Goal: Information Seeking & Learning: Find specific page/section

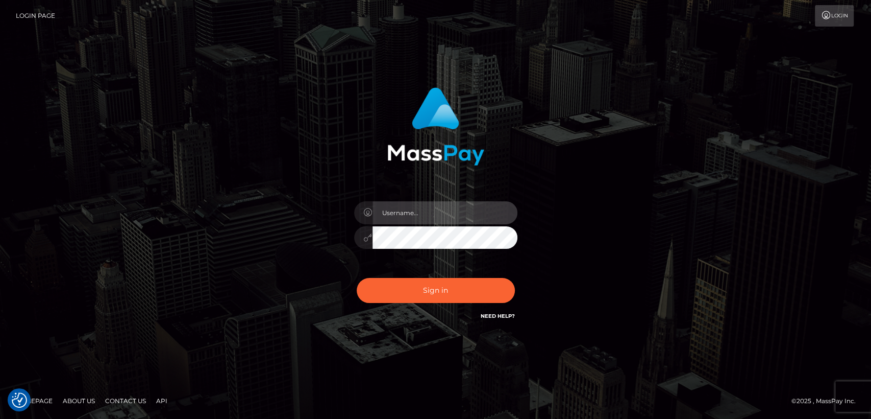
type input "[DOMAIN_NAME]"
click at [156, 244] on div "nt.es Sign in" at bounding box center [436, 210] width 582 height 260
click at [449, 304] on div "Sign in Need Help?" at bounding box center [436, 294] width 179 height 45
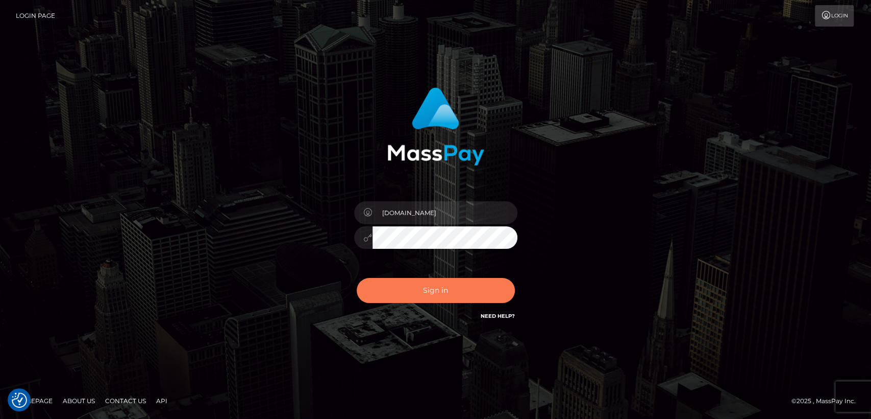
click at [445, 284] on button "Sign in" at bounding box center [436, 290] width 158 height 25
type input "[DOMAIN_NAME]"
click at [445, 284] on button "Sign in" at bounding box center [436, 290] width 158 height 25
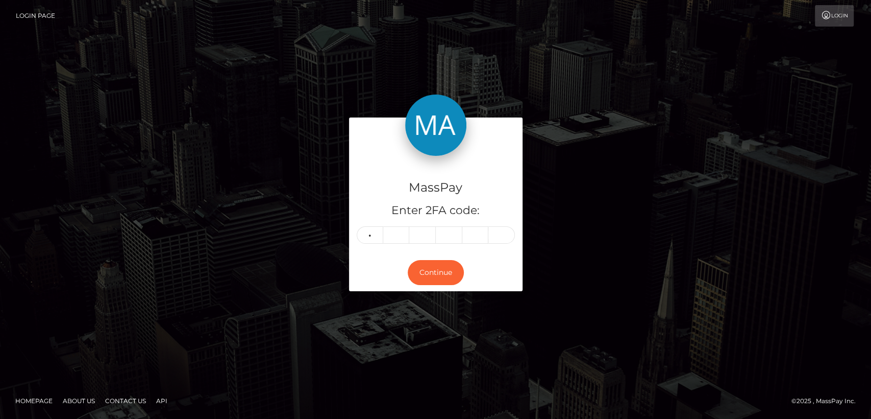
type input "3"
type input "9"
type input "1"
type input "5"
type input "1"
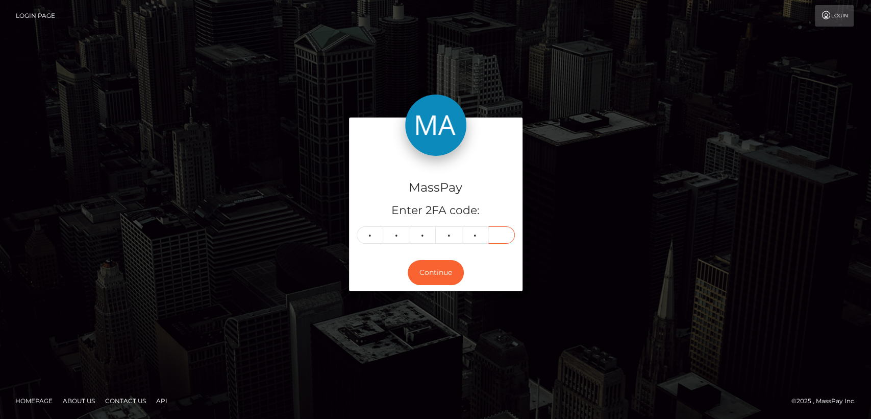
type input "9"
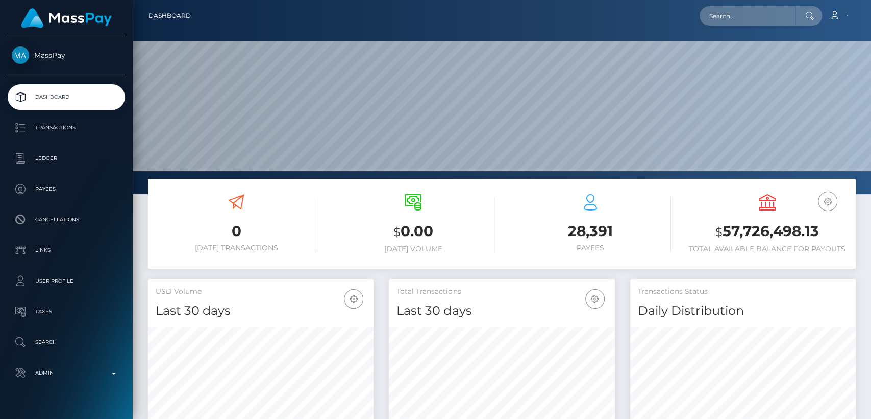
scroll to position [180, 226]
click at [732, 12] on input "text" at bounding box center [748, 15] width 96 height 19
paste input "ybemeo1810@gmail.com"
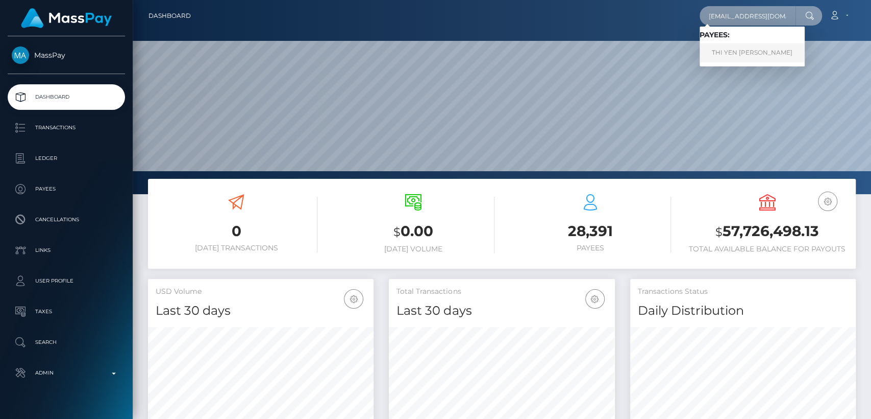
type input "ybemeo1810@gmail.com"
click at [724, 48] on link "THI YEN ANH LE" at bounding box center [752, 52] width 105 height 19
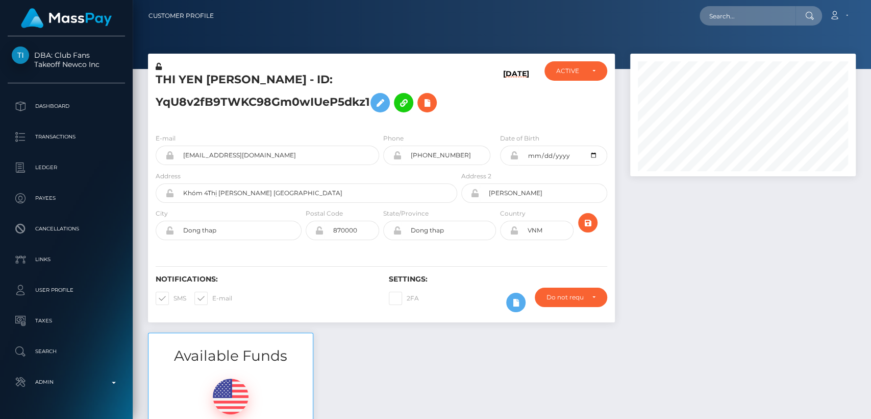
scroll to position [122, 226]
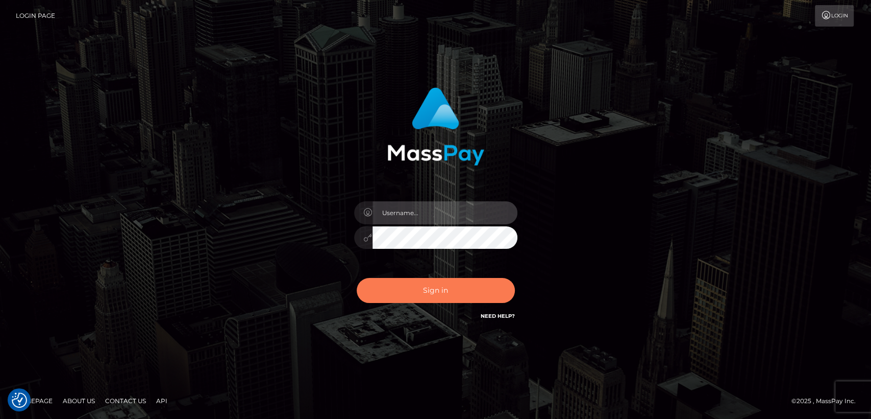
type input "[DOMAIN_NAME]"
click at [405, 287] on button "Sign in" at bounding box center [436, 290] width 158 height 25
type input "nt.es"
click at [405, 287] on button "Sign in" at bounding box center [436, 290] width 158 height 25
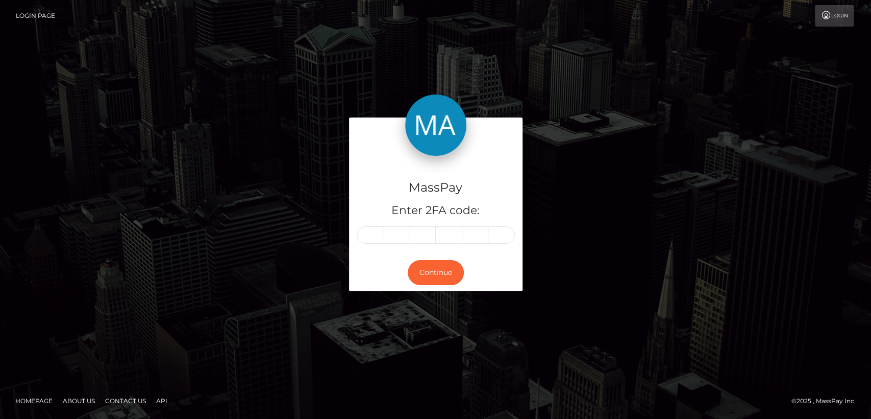
click at [374, 235] on input "text" at bounding box center [370, 234] width 27 height 17
type input "8"
type input "9"
type input "0"
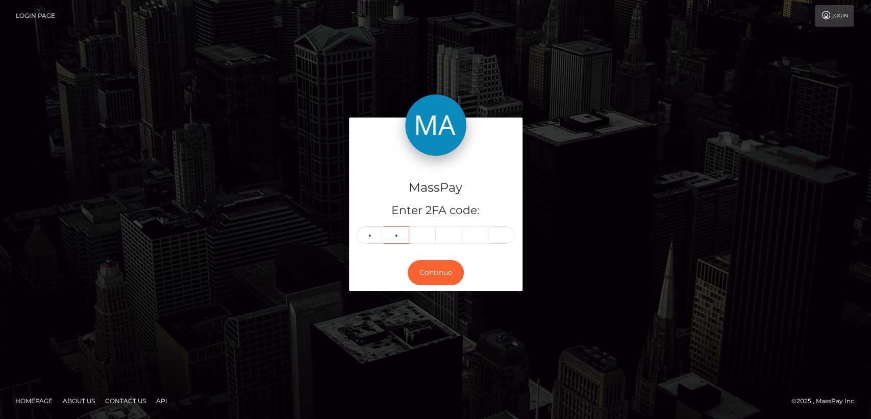
type input "1"
type input "0"
type input "8"
type input "5"
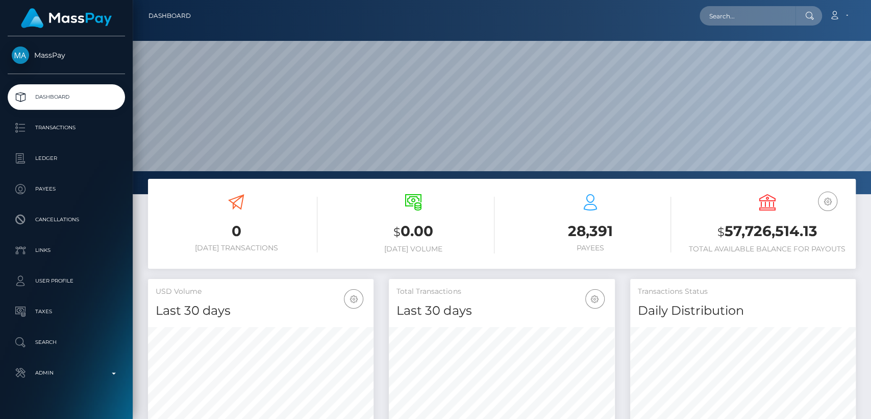
scroll to position [180, 226]
click at [731, 17] on input "text" at bounding box center [748, 15] width 96 height 19
paste input "iamarielanne@gmail.com"
type input "iamarielanne@gmail.com"
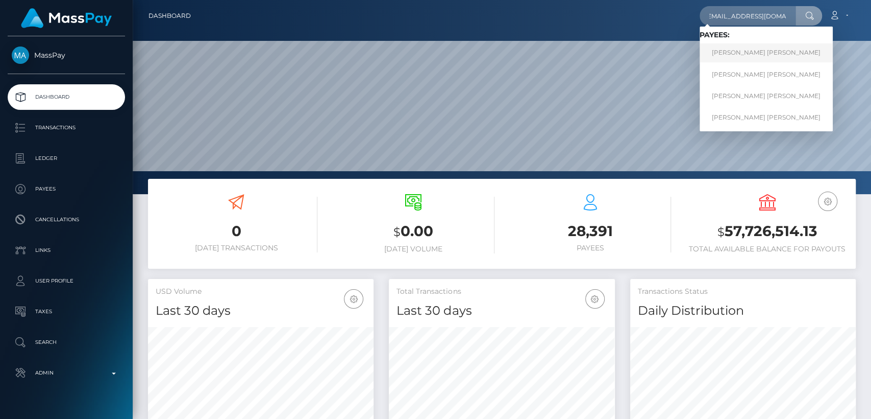
scroll to position [0, 0]
click at [730, 58] on link "Mark Joe Varga Melendrez" at bounding box center [766, 52] width 133 height 19
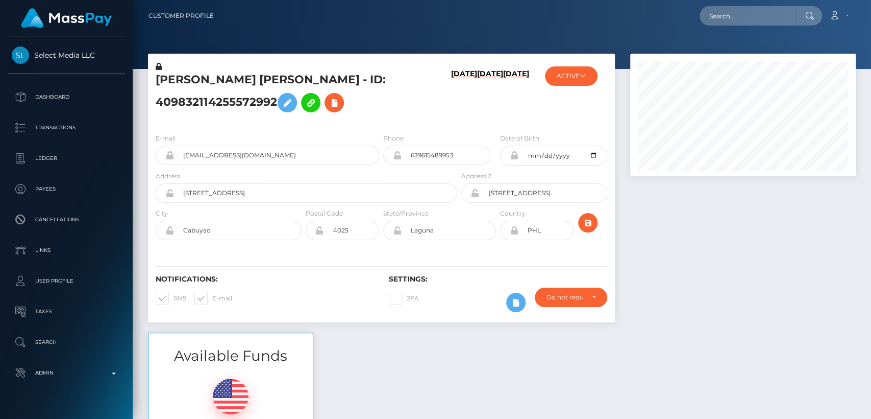
scroll to position [122, 226]
click at [532, 118] on div "09/17/25 09/17/25 02/03/23" at bounding box center [498, 93] width 78 height 64
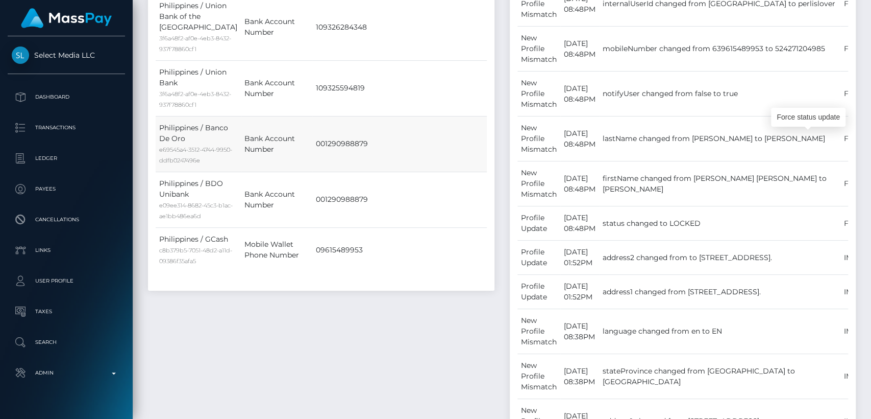
scroll to position [898, 0]
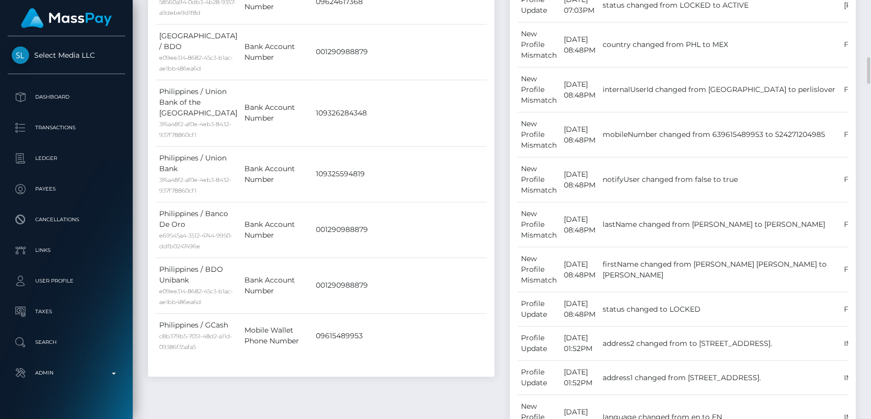
click at [503, 282] on div "Events Type Time Event Changed By" at bounding box center [683, 343] width 362 height 1519
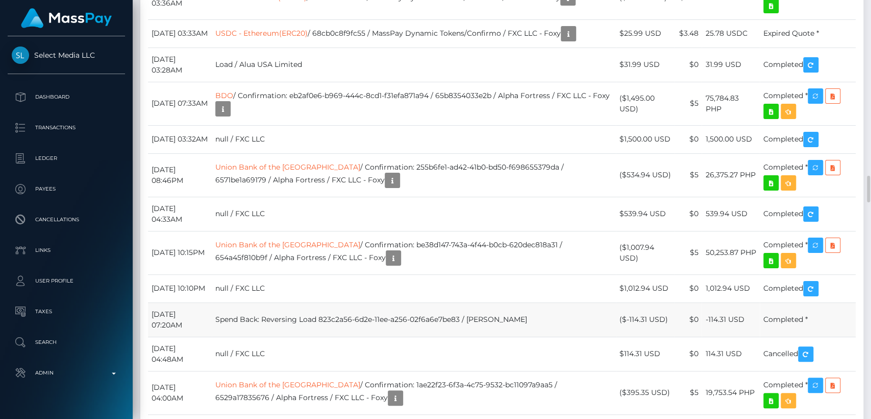
scroll to position [2745, 0]
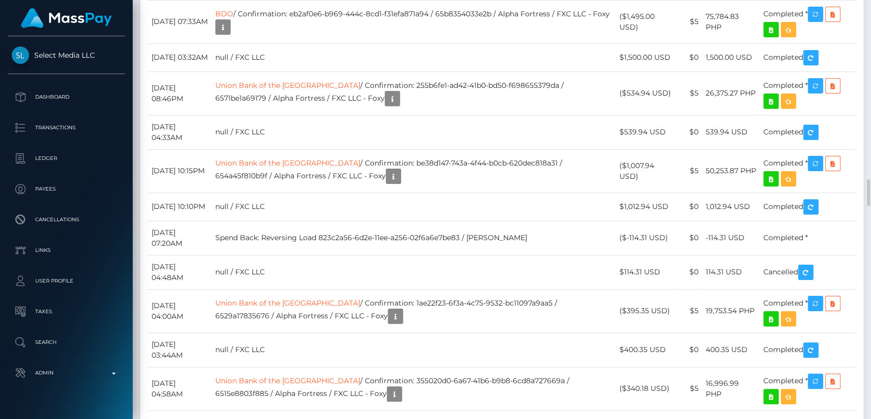
scroll to position [2827, 0]
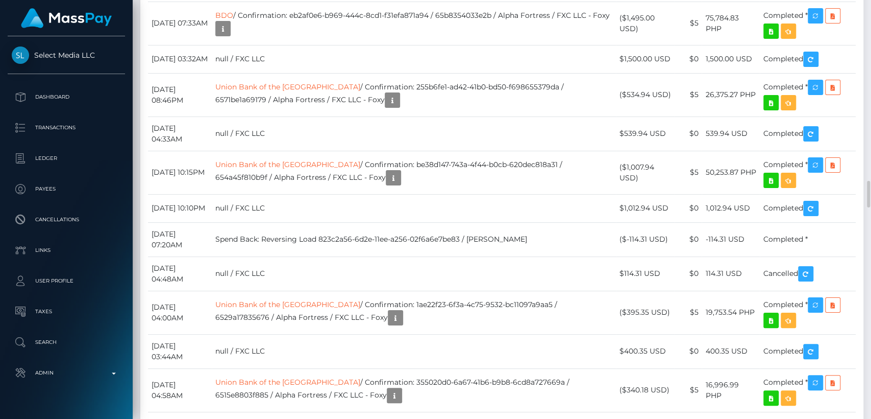
drag, startPoint x: 233, startPoint y: 171, endPoint x: 338, endPoint y: 174, distance: 105.2
copy tr "USDT - Ethereum(ERC20)"
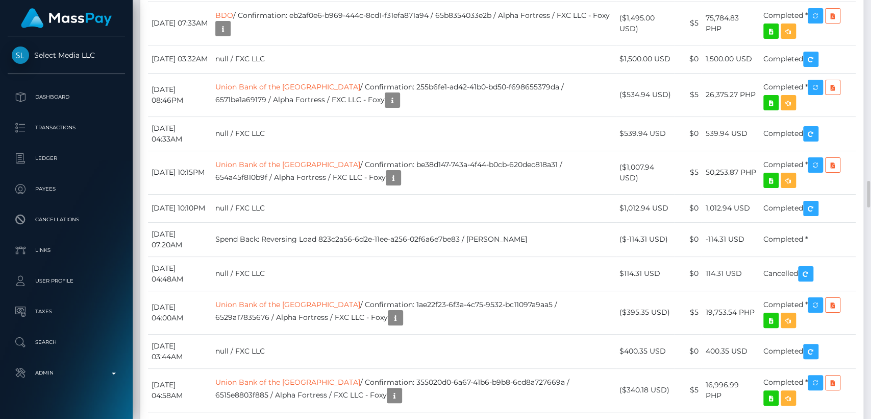
drag, startPoint x: 743, startPoint y: 88, endPoint x: 723, endPoint y: 91, distance: 20.1
copy td "BTC"
drag, startPoint x: 209, startPoint y: 133, endPoint x: 217, endPoint y: 103, distance: 31.2
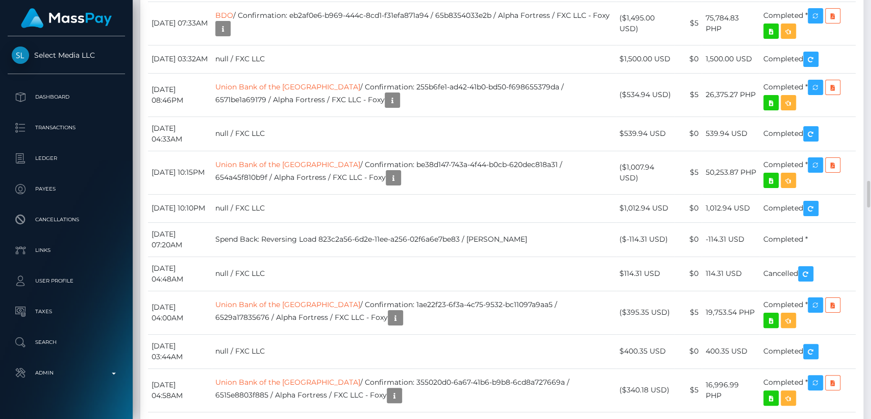
drag, startPoint x: 150, startPoint y: 124, endPoint x: 222, endPoint y: 122, distance: 72.5
drag, startPoint x: 211, startPoint y: 126, endPoint x: 225, endPoint y: 132, distance: 14.6
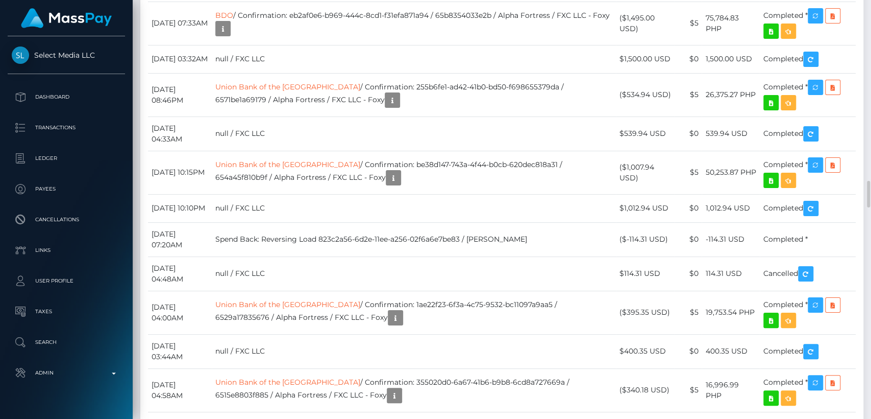
drag, startPoint x: 229, startPoint y: 121, endPoint x: 152, endPoint y: 122, distance: 77.1
copy td "September 18, 2025"
drag, startPoint x: 195, startPoint y: 177, endPoint x: 151, endPoint y: 175, distance: 44.5
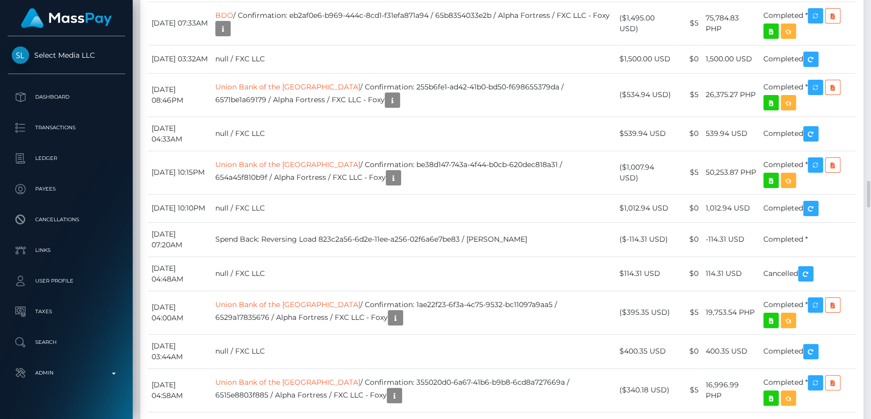
copy td "03:36AM"
drag, startPoint x: 191, startPoint y: 99, endPoint x: 150, endPoint y: 101, distance: 41.4
copy td "09:07AM"
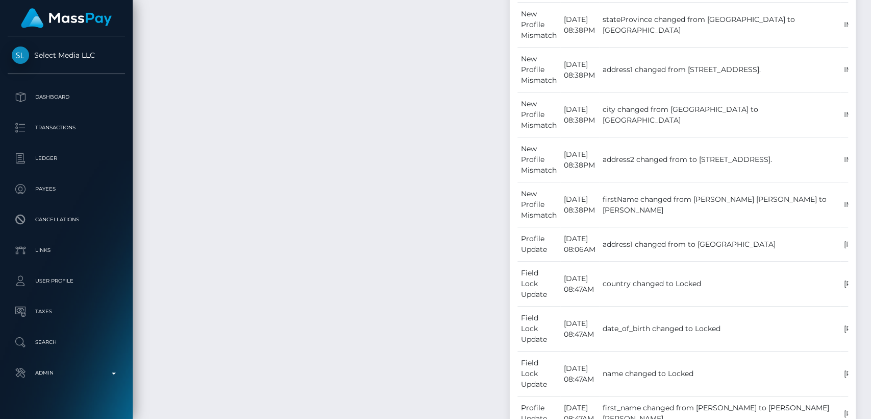
scroll to position [0, 0]
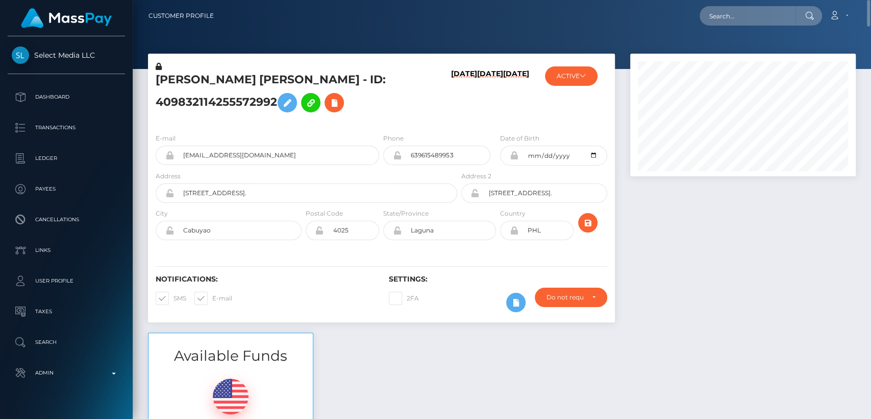
click at [741, 2] on nav "Customer Profile Loading... Loading... Account" at bounding box center [502, 16] width 739 height 32
click at [741, 13] on input "text" at bounding box center [748, 15] width 96 height 19
paste input "eunicestejada21@icloud.com"
type input "eunicestejada21@icloud.com"
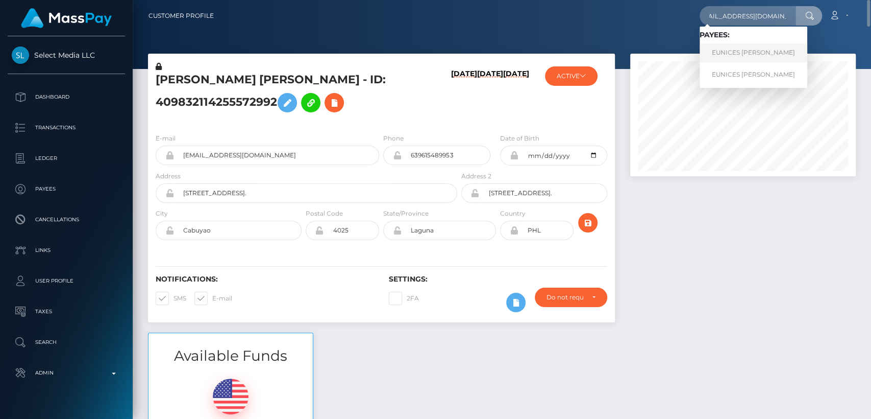
scroll to position [0, 0]
click at [773, 53] on link "EUNICES SARAHY TEJADA REYES" at bounding box center [754, 52] width 108 height 19
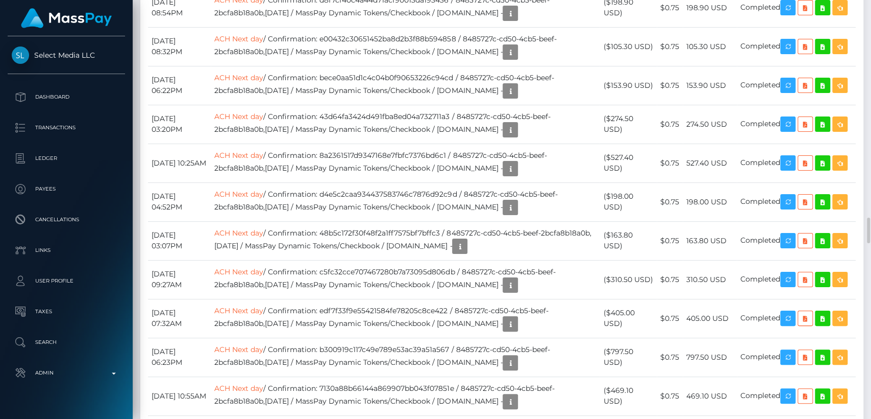
scroll to position [3511, 0]
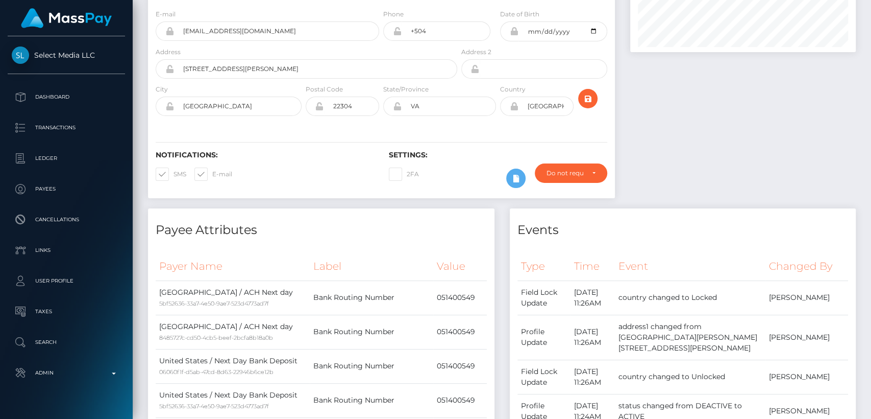
scroll to position [0, 0]
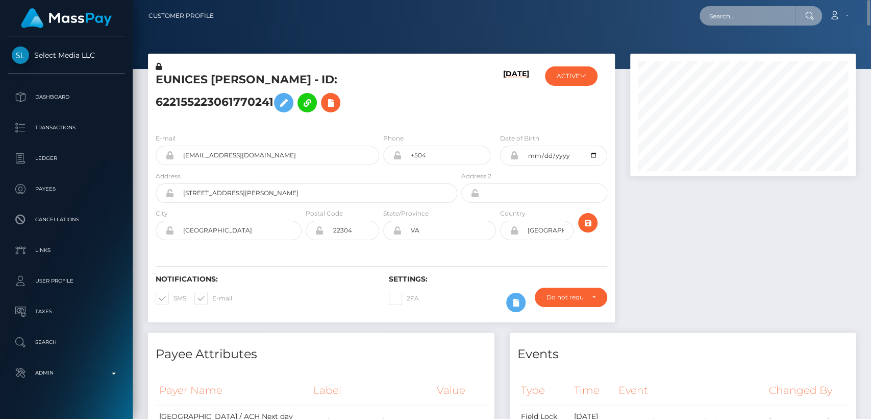
click at [724, 12] on input "text" at bounding box center [748, 15] width 96 height 19
paste input "[EMAIL_ADDRESS][DOMAIN_NAME]"
type input "[EMAIL_ADDRESS][DOMAIN_NAME]"
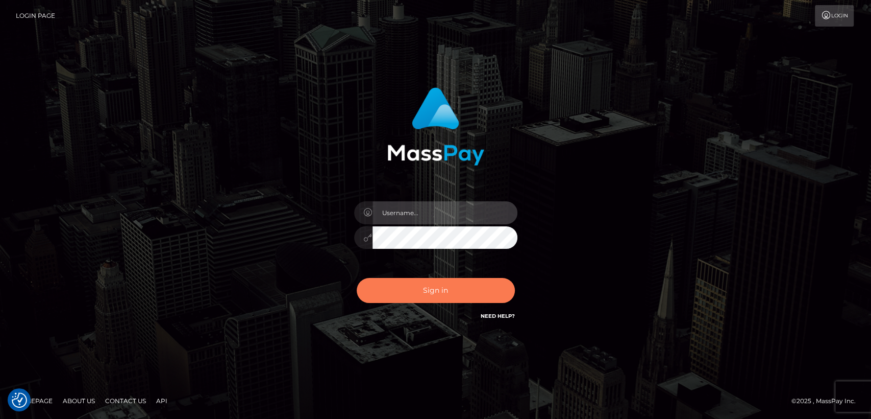
type input "[DOMAIN_NAME]"
click at [457, 278] on button "Sign in" at bounding box center [436, 290] width 158 height 25
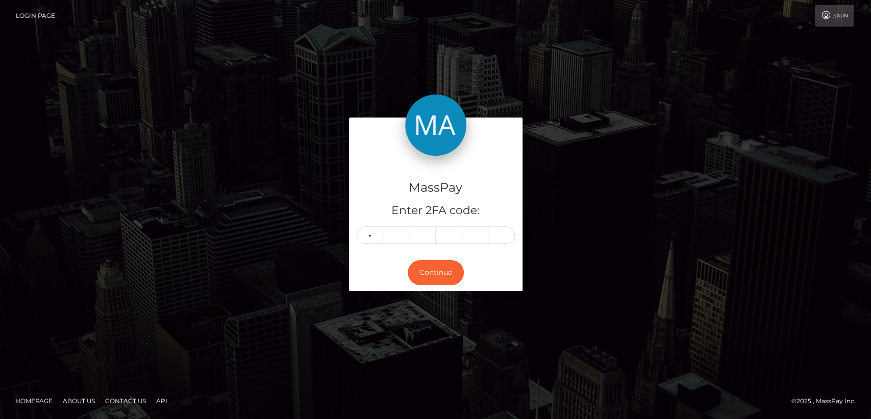
type input "6"
type input "8"
type input "3"
type input "1"
type input "9"
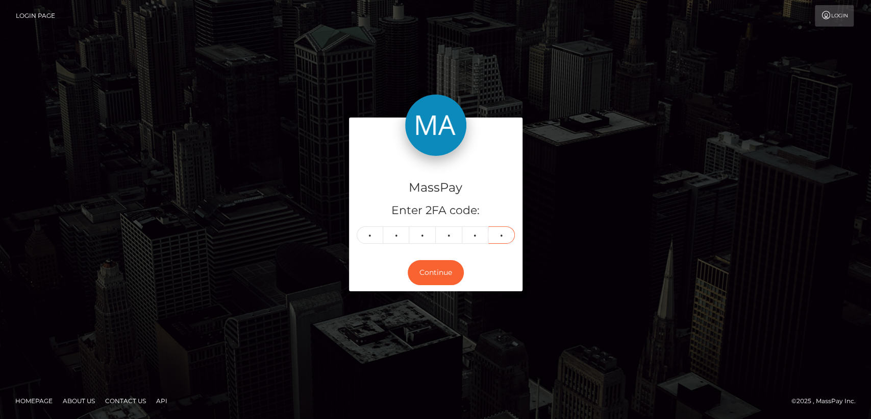
type input "5"
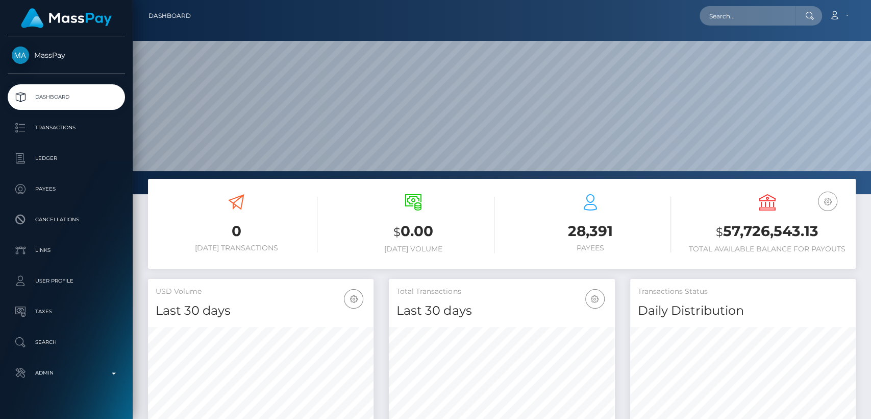
scroll to position [180, 226]
click at [801, 15] on div at bounding box center [809, 15] width 27 height 19
click at [777, 13] on input "text" at bounding box center [748, 15] width 96 height 19
paste input "[EMAIL_ADDRESS][DOMAIN_NAME]"
type input "[EMAIL_ADDRESS][DOMAIN_NAME]"
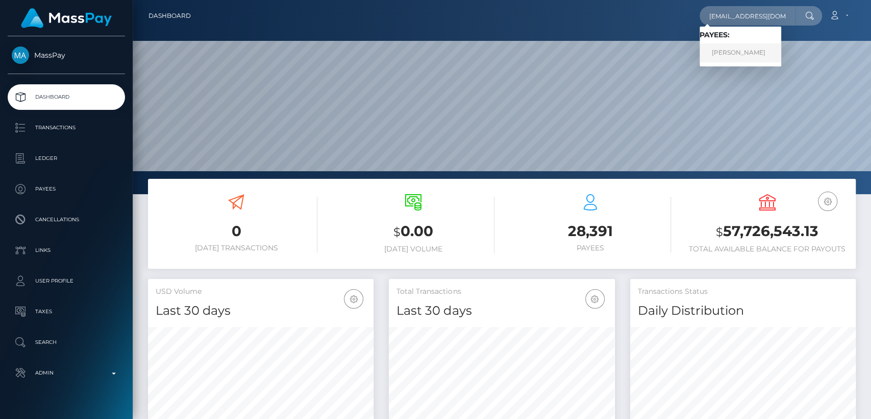
click at [740, 57] on link "[PERSON_NAME]" at bounding box center [741, 52] width 82 height 19
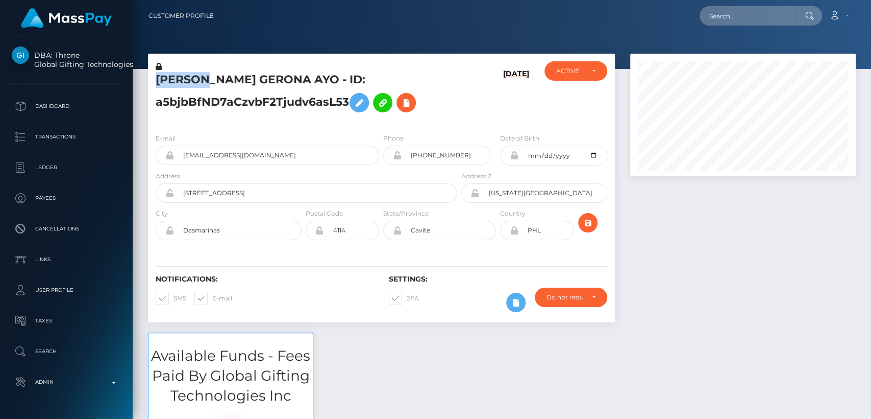
scroll to position [122, 226]
click at [417, 370] on div "Available Funds - Fees Paid By Global Gifting Technologies Inc $0.00 USD Balance" at bounding box center [501, 427] width 723 height 190
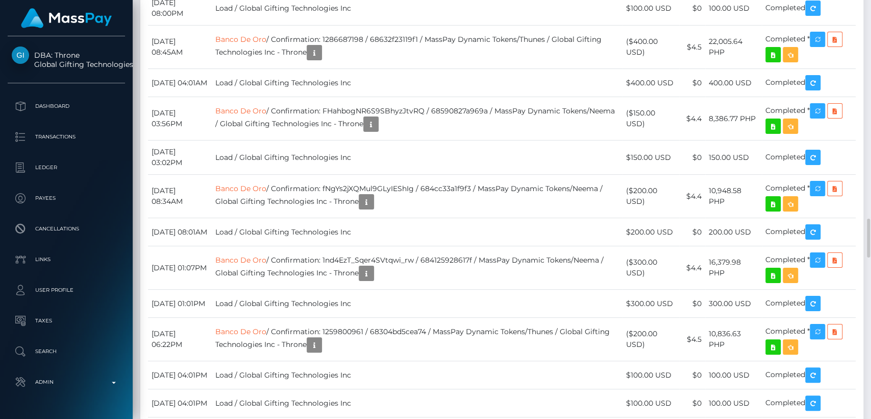
scroll to position [2326, 0]
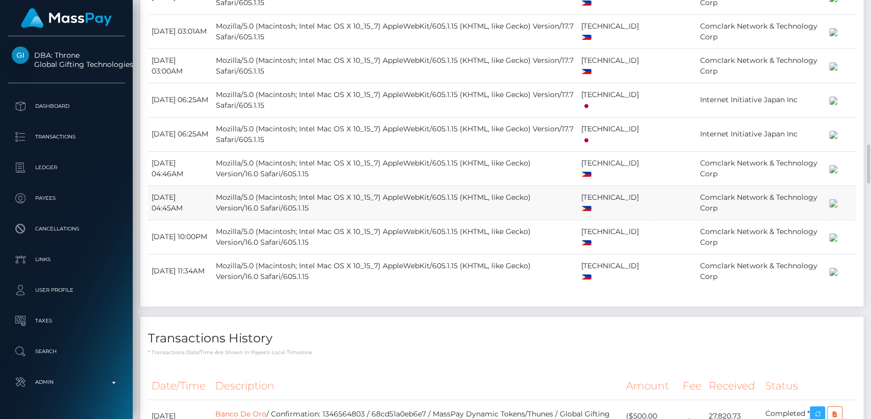
scroll to position [0, 0]
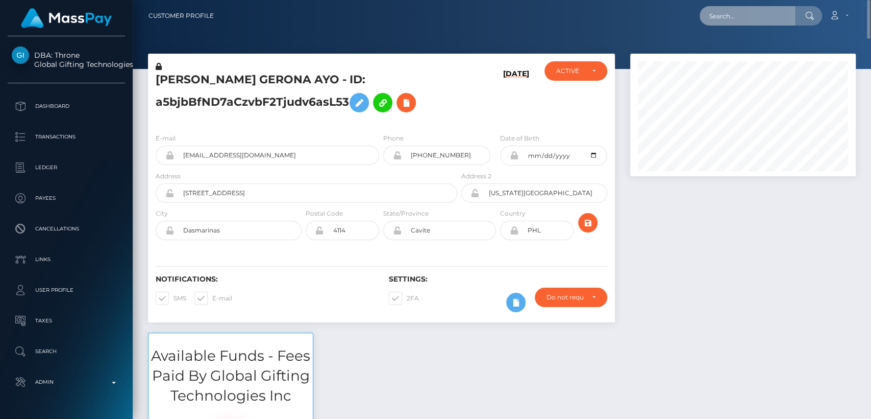
click at [757, 14] on input "text" at bounding box center [748, 15] width 96 height 19
paste input "selenafitxxx@gmail.com"
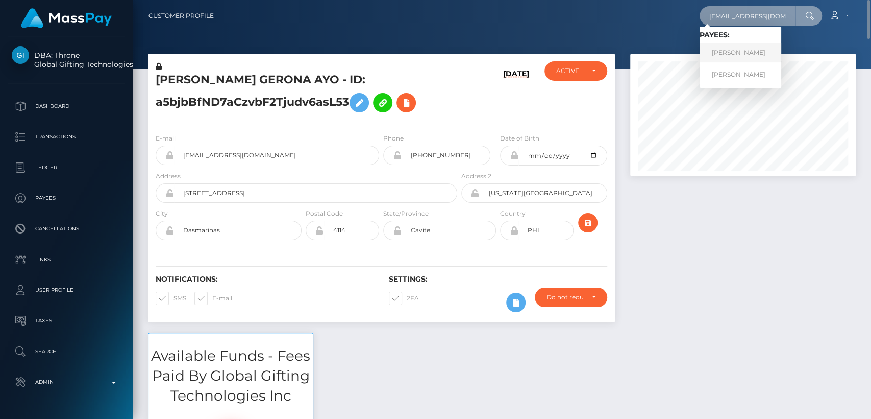
type input "selenafitxxx@gmail.com"
click at [747, 46] on link "MELISSA LOUISE BINION" at bounding box center [741, 52] width 82 height 19
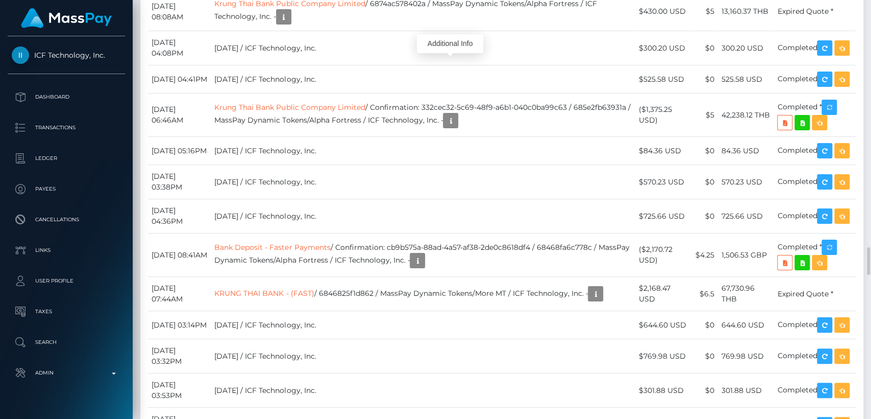
scroll to position [122, 226]
click at [451, 46] on div "Additional Info" at bounding box center [450, 43] width 66 height 19
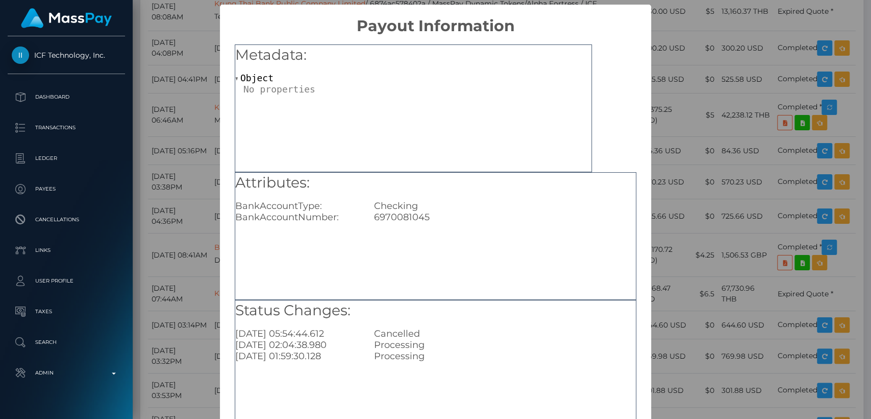
click at [400, 217] on div "6970081045" at bounding box center [504, 216] width 277 height 11
copy div "6970081045"
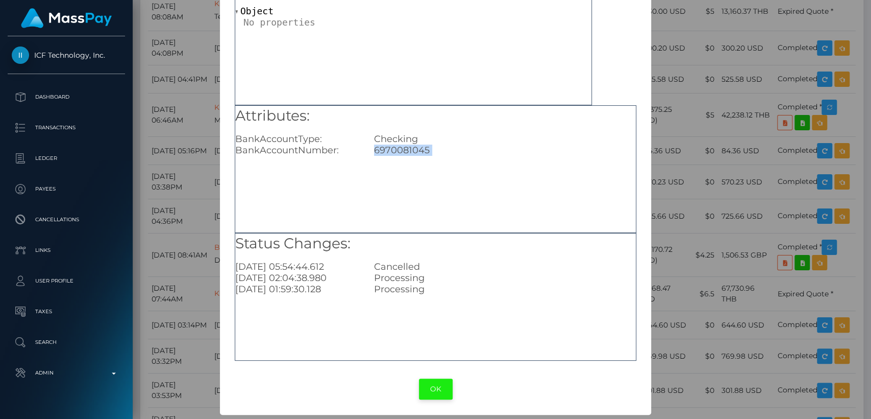
click at [426, 396] on button "OK" at bounding box center [436, 388] width 34 height 21
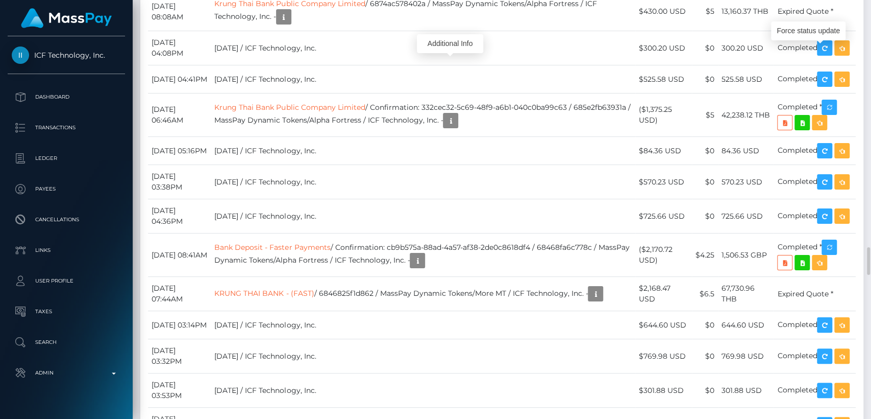
scroll to position [122, 226]
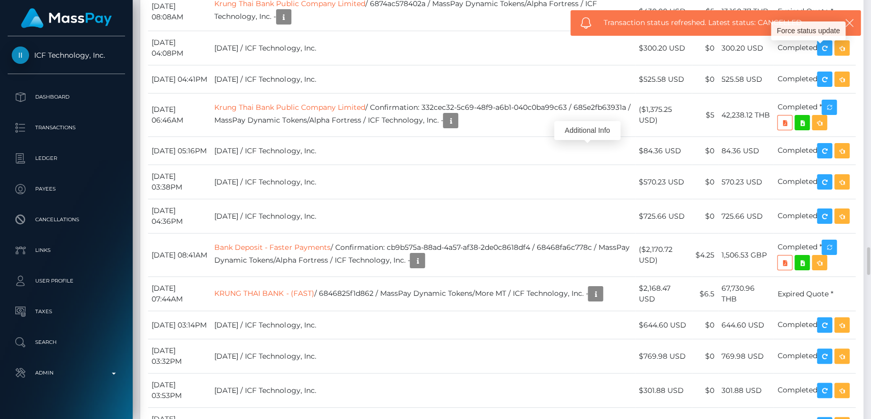
click at [593, 128] on div "Additional Info" at bounding box center [587, 130] width 66 height 19
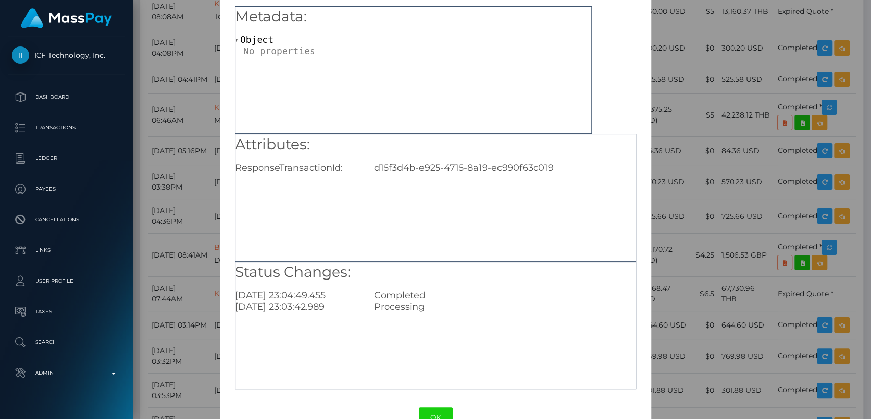
scroll to position [67, 0]
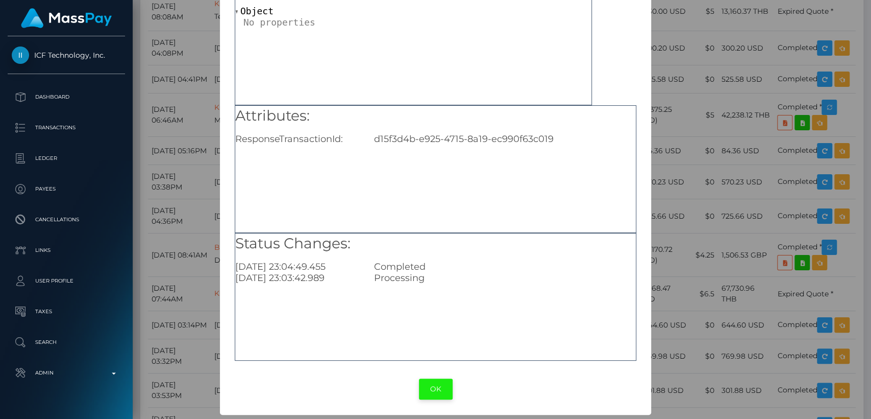
click at [430, 396] on button "OK" at bounding box center [436, 388] width 34 height 21
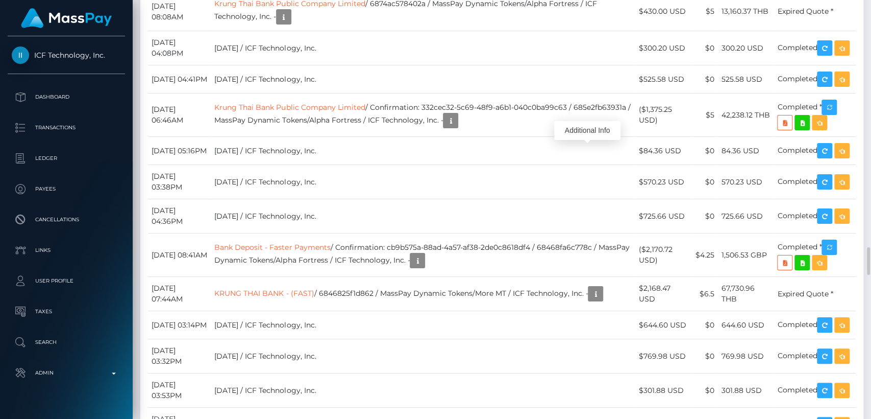
scroll to position [122, 226]
click at [454, 174] on div "Additional Info" at bounding box center [450, 173] width 66 height 19
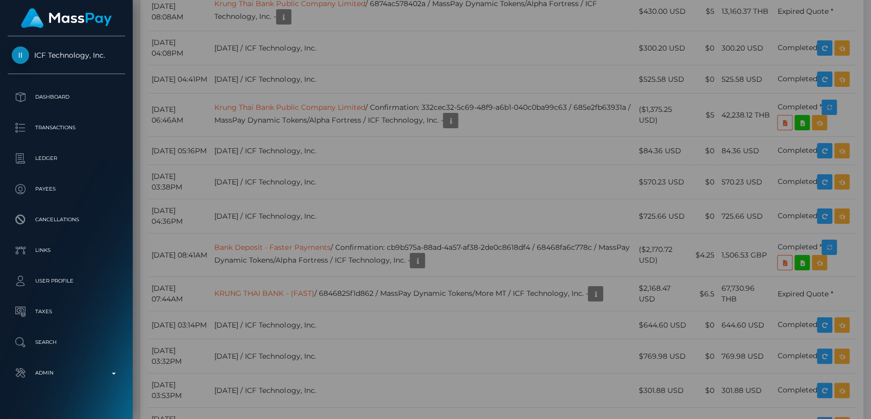
scroll to position [0, 0]
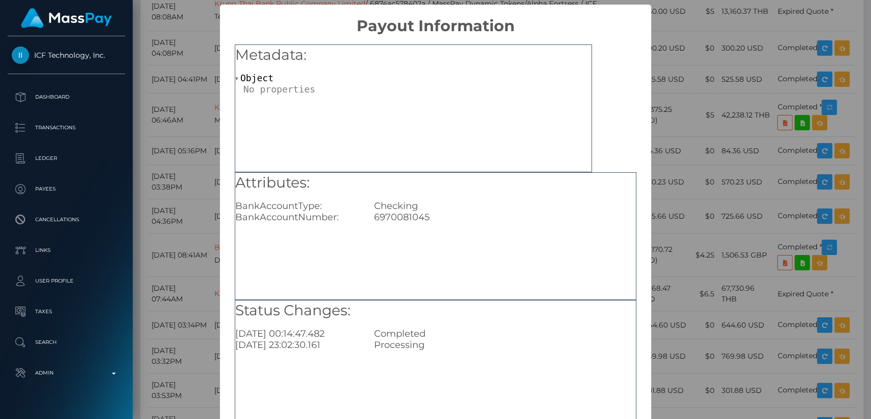
click at [737, 187] on div "× Payout Information Metadata: Object Attributes: BankAccountType: Checking Ban…" at bounding box center [435, 209] width 871 height 419
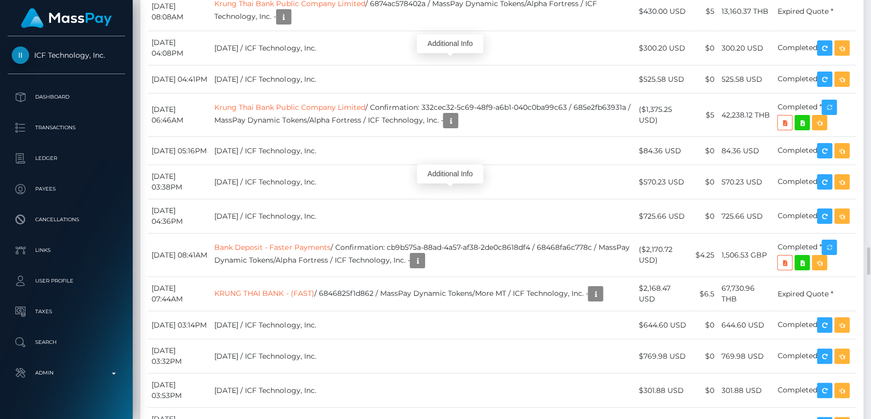
scroll to position [122, 226]
click at [451, 47] on div "Additional Info" at bounding box center [450, 43] width 66 height 19
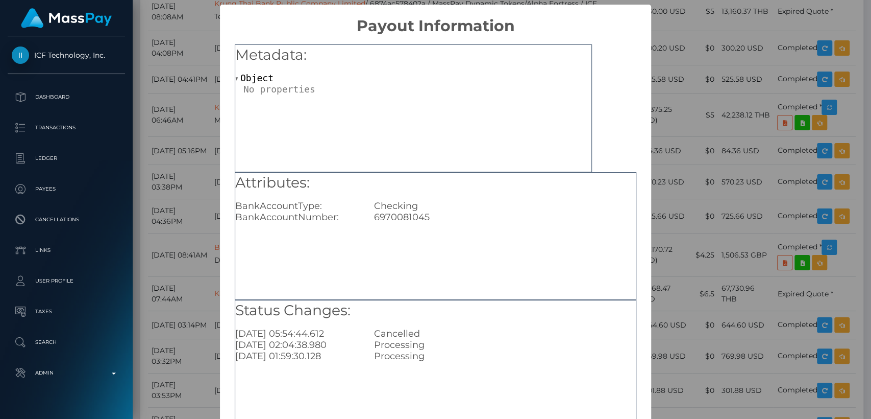
click at [212, 85] on div "× Payout Information Metadata: Object Attributes: BankAccountType: Checking Ban…" at bounding box center [435, 209] width 871 height 419
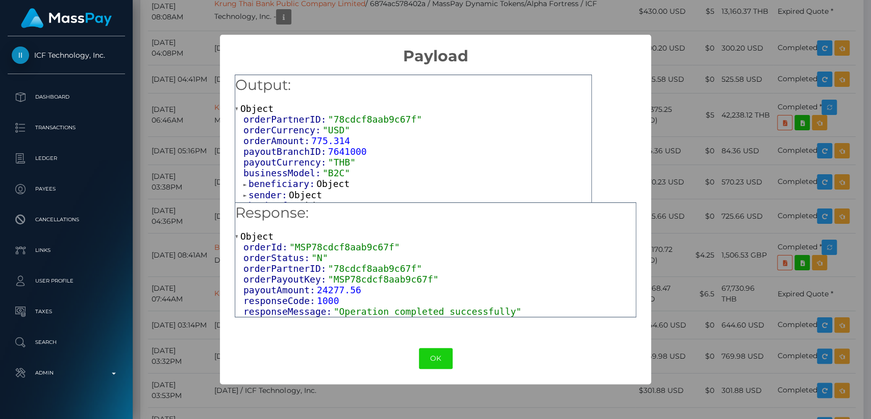
scroll to position [12, 0]
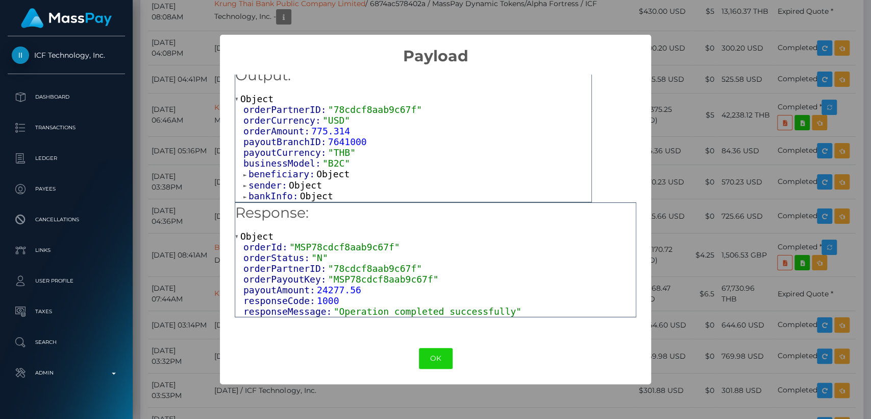
click at [245, 172] on span at bounding box center [245, 174] width 5 height 7
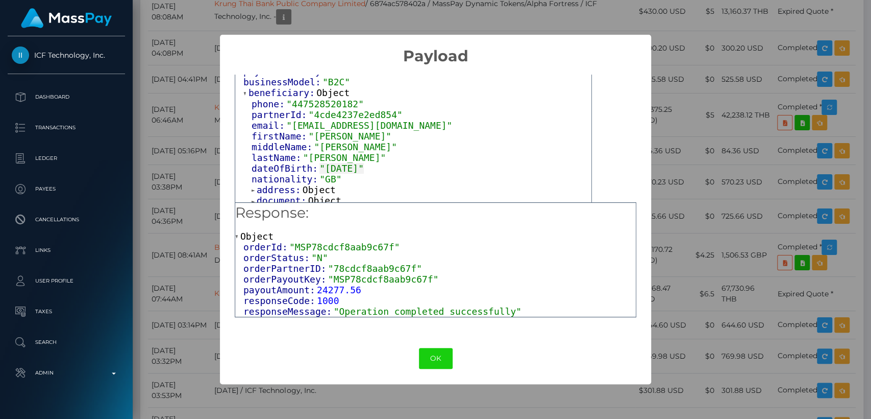
scroll to position [121, 0]
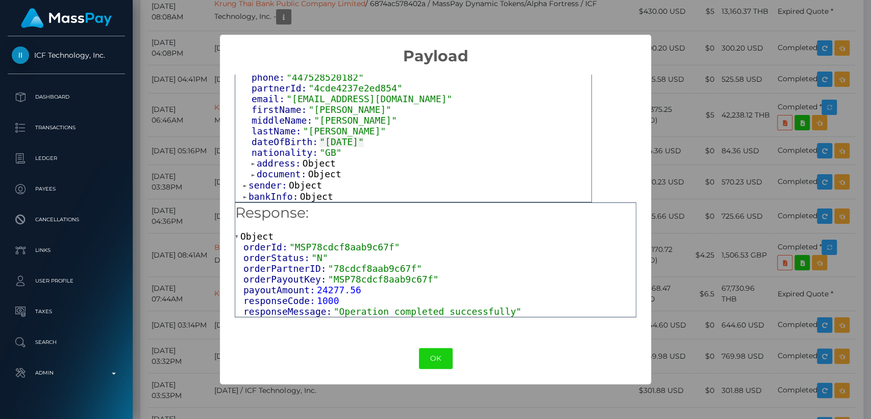
click at [257, 164] on span "address:" at bounding box center [280, 163] width 46 height 11
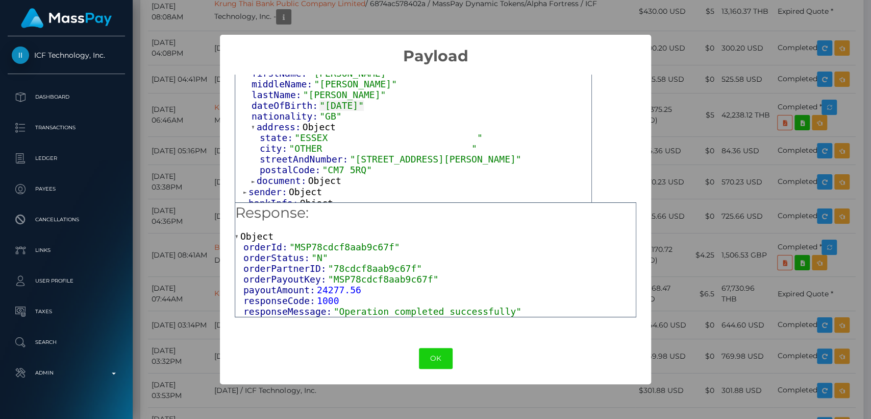
scroll to position [164, 0]
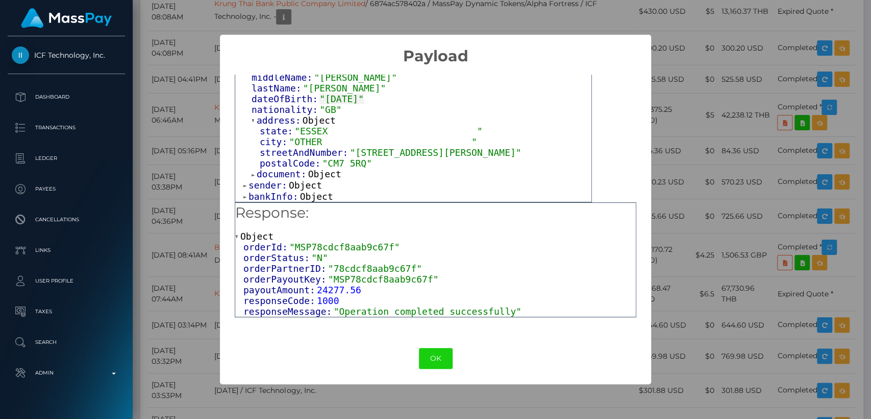
click at [253, 174] on span at bounding box center [254, 174] width 5 height 7
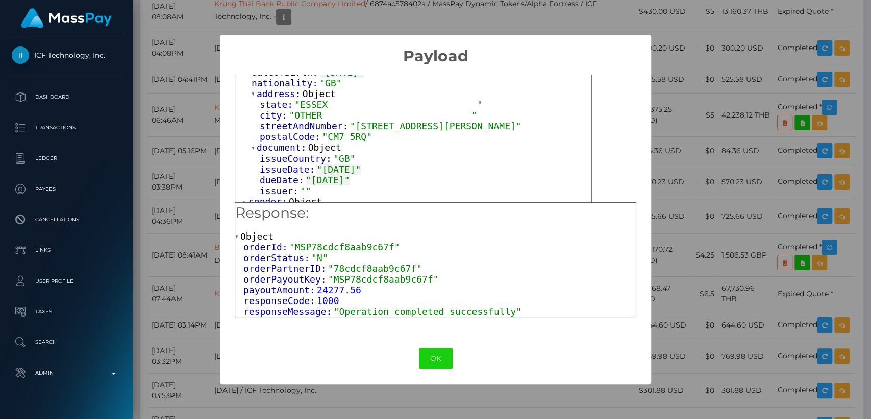
scroll to position [208, 0]
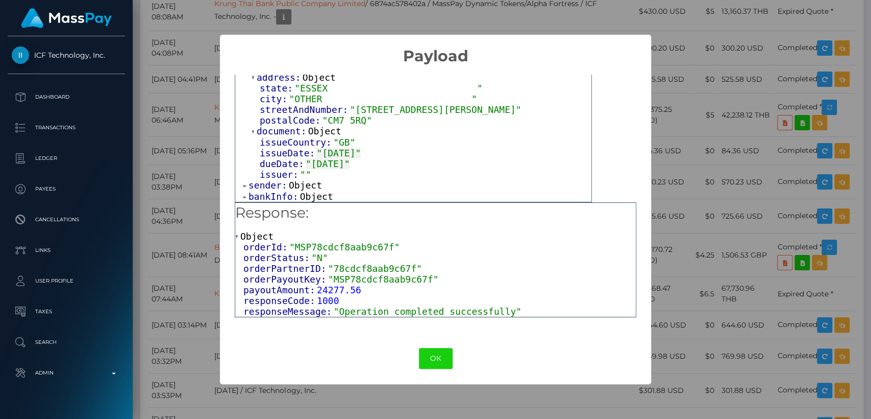
click at [246, 185] on span at bounding box center [245, 185] width 5 height 7
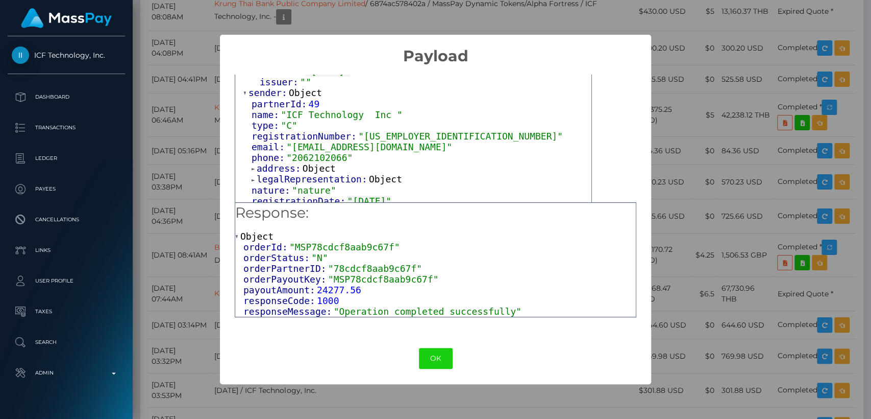
scroll to position [318, 0]
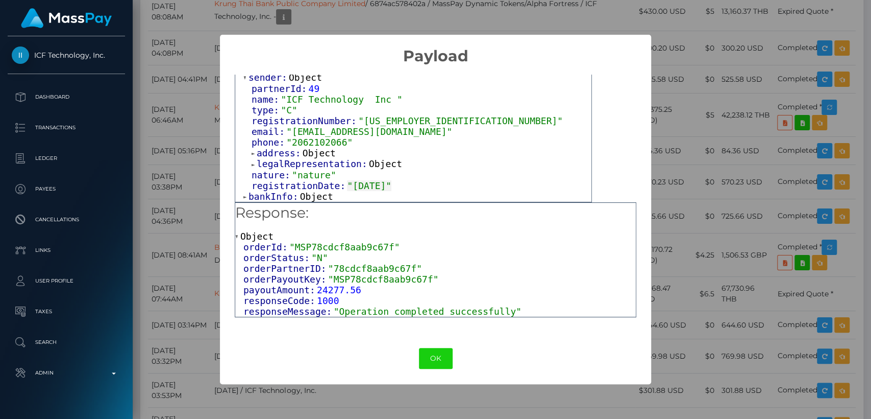
click at [242, 197] on div "orderPartnerID: "78cdcf8aab9c67f" orderCurrency: "USD" orderAmount: 775.314 pay…" at bounding box center [413, 2] width 356 height 399
click at [245, 196] on span at bounding box center [245, 196] width 5 height 7
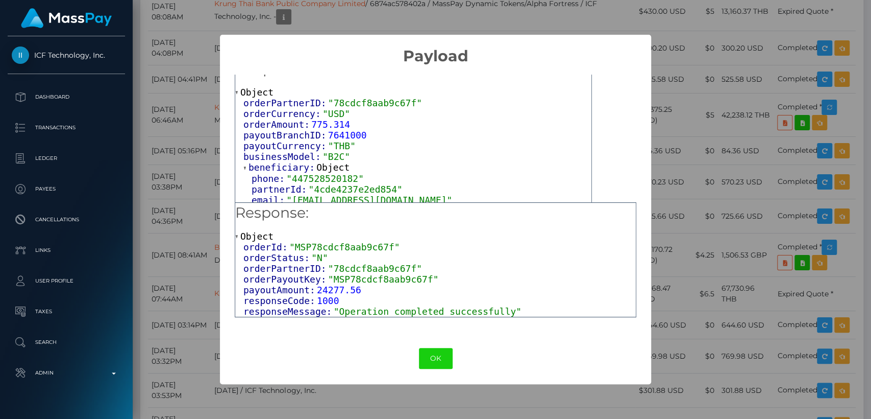
scroll to position [0, 0]
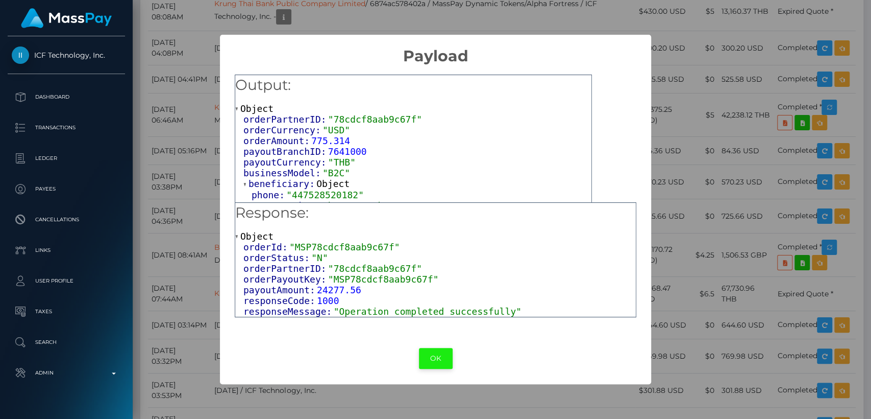
click at [433, 354] on button "OK" at bounding box center [436, 358] width 34 height 21
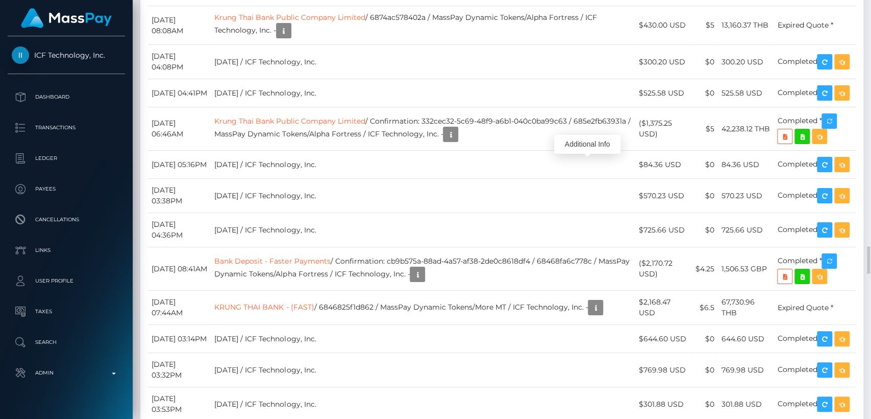
scroll to position [122, 226]
click at [582, 148] on div "Additional Info" at bounding box center [587, 144] width 66 height 19
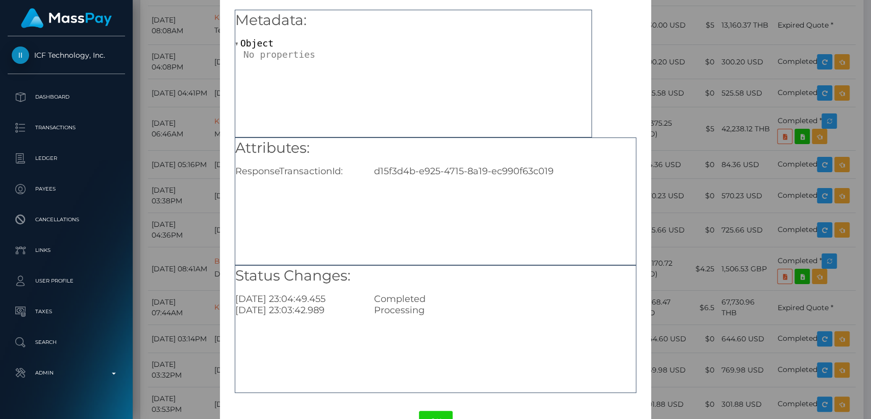
scroll to position [67, 0]
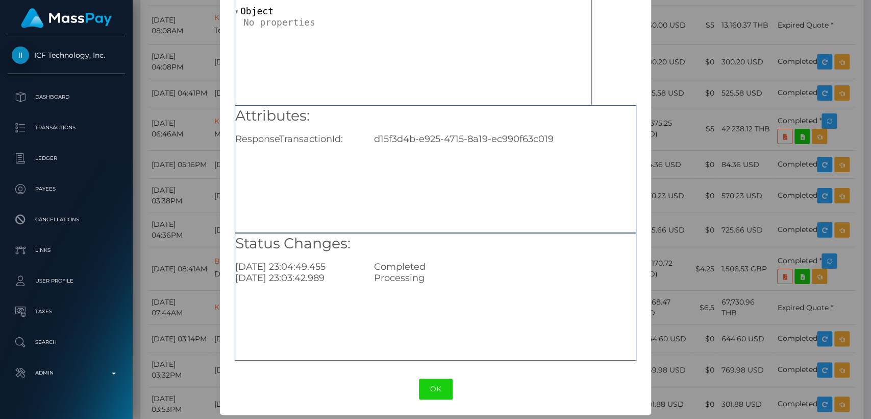
click at [813, 53] on div "× Payout Information Metadata: Object Attributes: ResponseTransactionId: d15f3d…" at bounding box center [435, 209] width 871 height 419
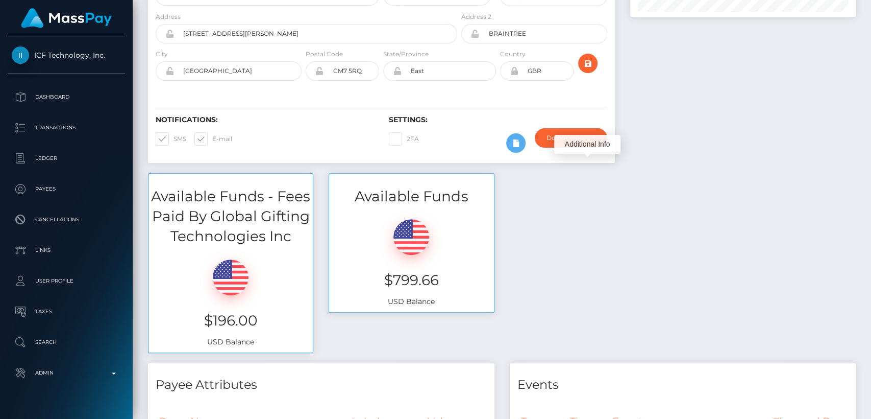
scroll to position [0, 0]
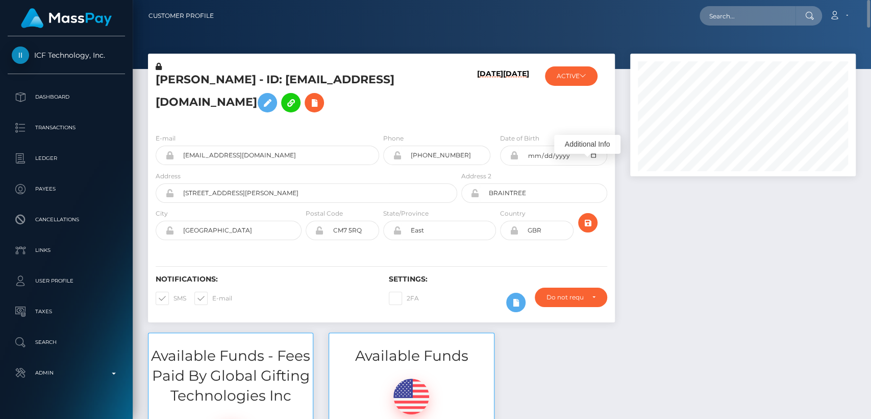
click at [186, 79] on h5 "MELISSA LOUISE BINION - ID: selenafitxxx@gmail.com" at bounding box center [304, 94] width 296 height 45
copy h5 "MELISSA"
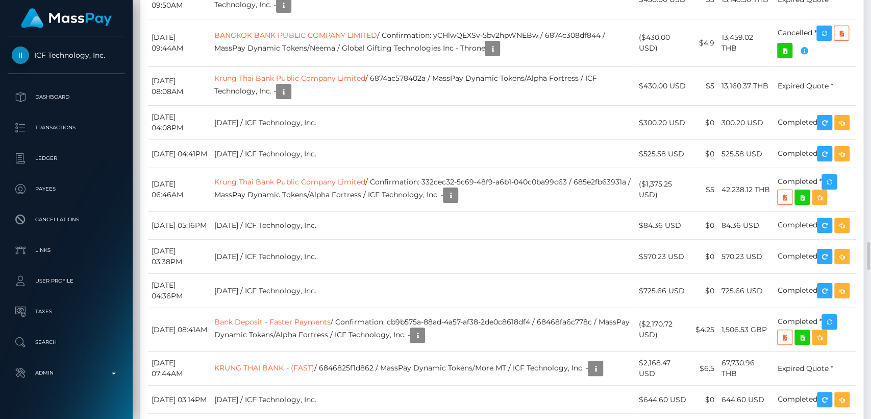
scroll to position [122, 226]
drag, startPoint x: 553, startPoint y: 127, endPoint x: 426, endPoint y: 125, distance: 127.6
copy td "Confirmation: MSP78cdcf8aab9c67f"
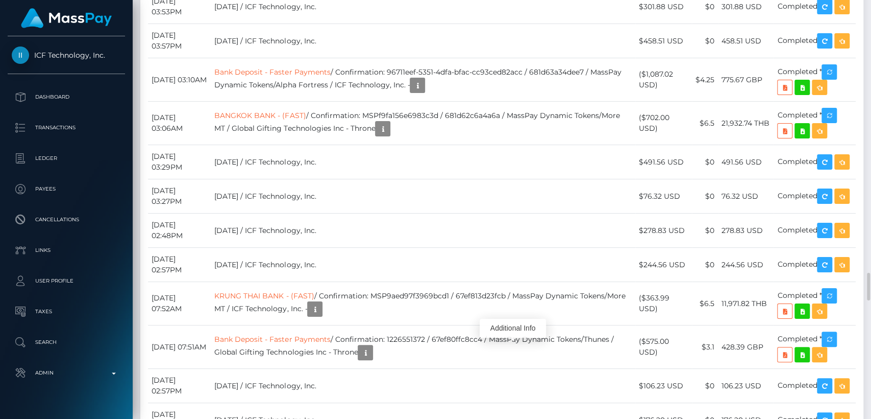
click at [510, 332] on div "Additional Info" at bounding box center [513, 327] width 66 height 19
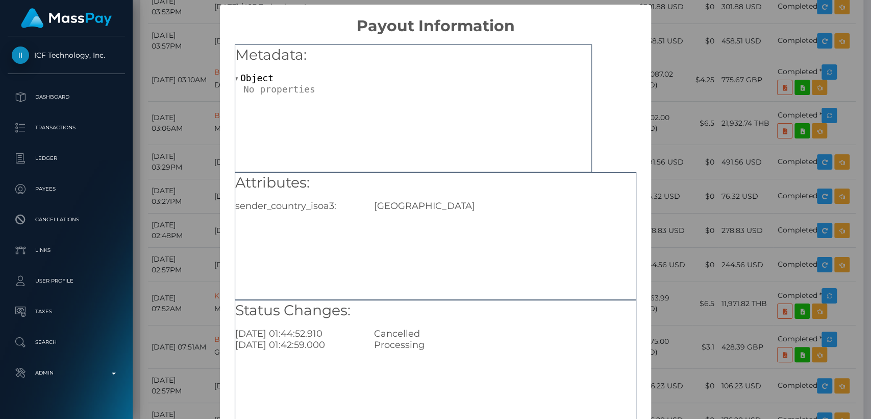
scroll to position [0, 0]
click at [694, 143] on div "× Payout Information Metadata: Object Attributes: sender_country_isoa3: USA Sta…" at bounding box center [435, 209] width 871 height 419
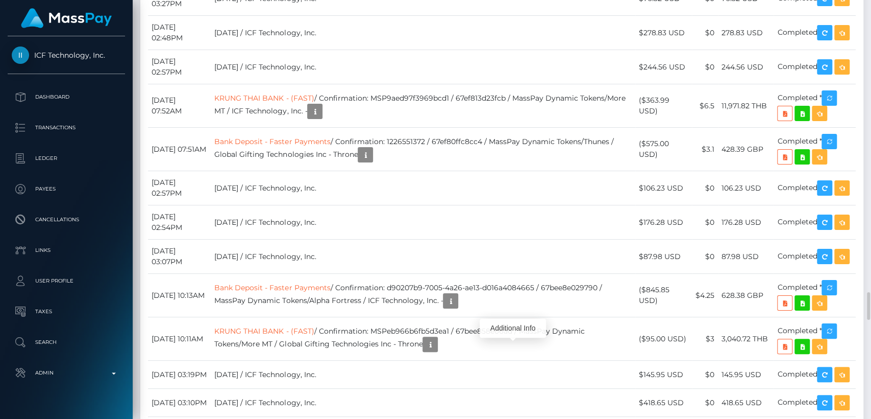
scroll to position [4326, 0]
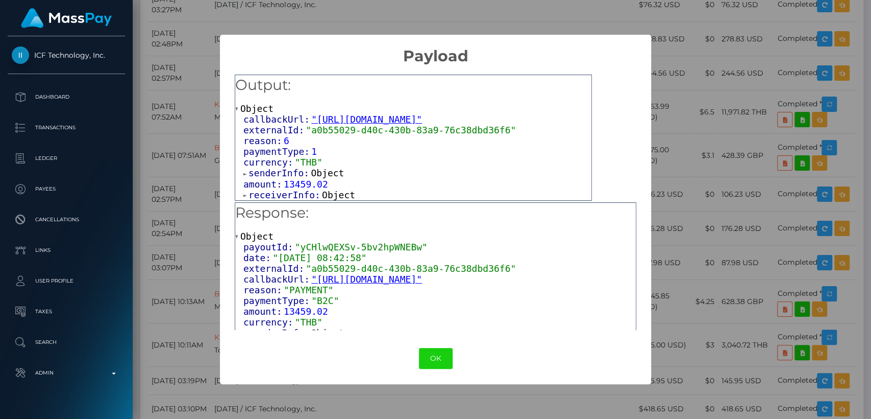
click at [245, 177] on span at bounding box center [245, 173] width 5 height 7
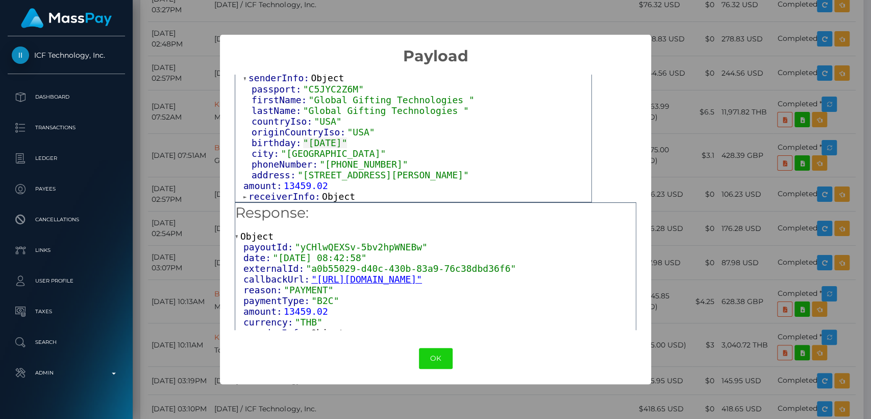
scroll to position [98, 0]
click at [245, 197] on span at bounding box center [245, 196] width 5 height 7
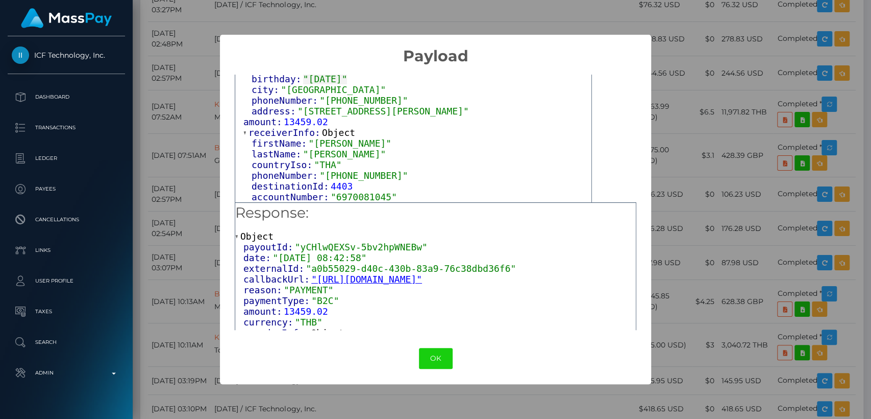
scroll to position [163, 0]
click at [743, 281] on div "× Payload Output: Object callbackUrl: "https://api.masspay.io/v1.0.0/payout/cal…" at bounding box center [435, 209] width 871 height 419
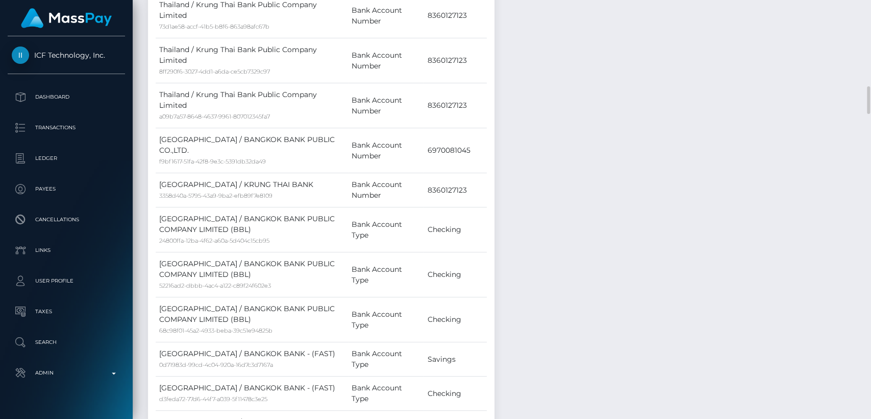
scroll to position [0, 0]
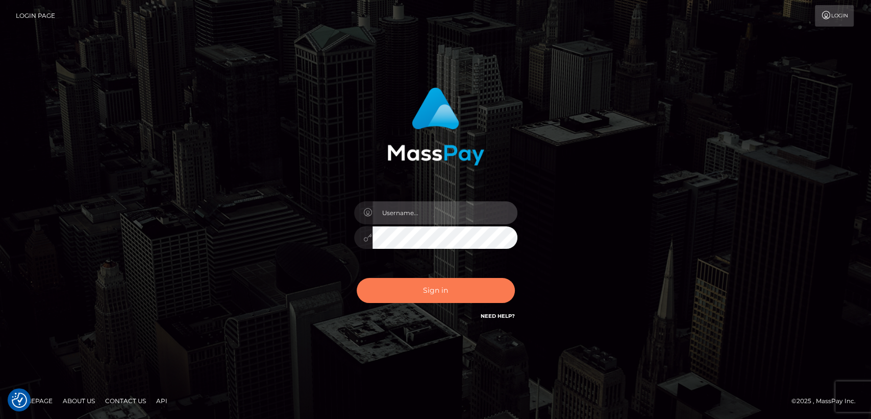
type input "nt.es"
click at [396, 285] on button "Sign in" at bounding box center [436, 290] width 158 height 25
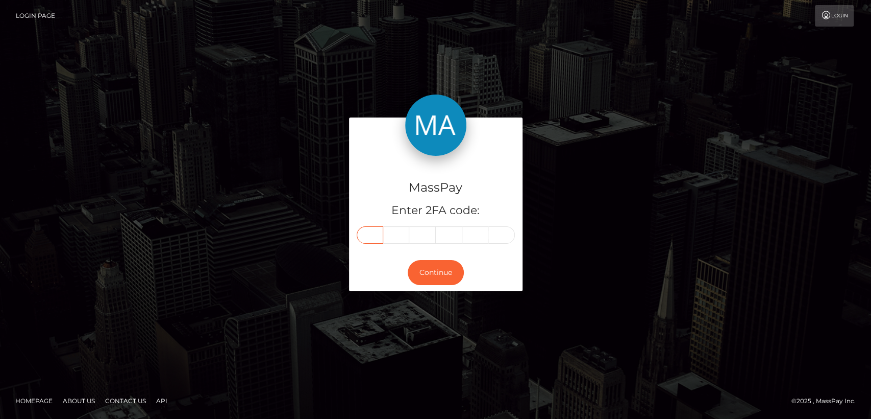
click at [368, 236] on input "text" at bounding box center [370, 234] width 27 height 17
type input "0"
type input "6"
type input "3"
type input "5"
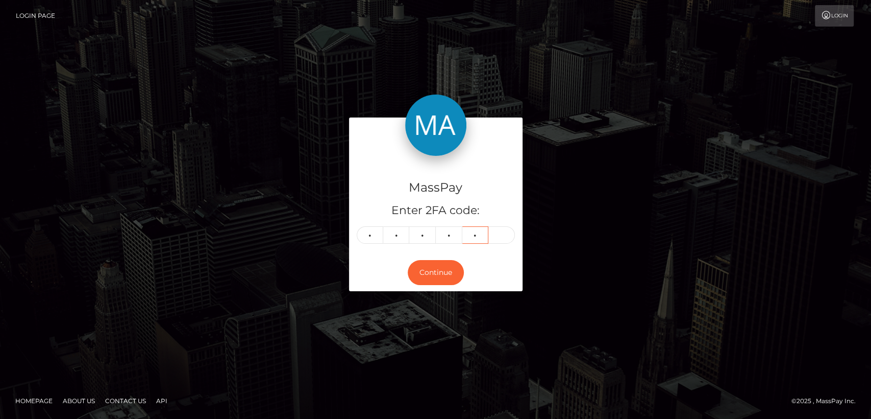
type input "7"
type input "5"
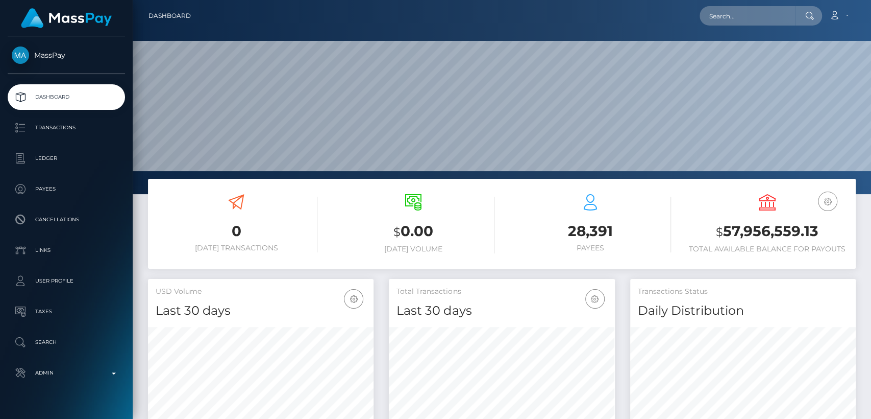
scroll to position [180, 226]
click at [767, 22] on input "text" at bounding box center [748, 15] width 96 height 19
paste input "[EMAIL_ADDRESS][DOMAIN_NAME]"
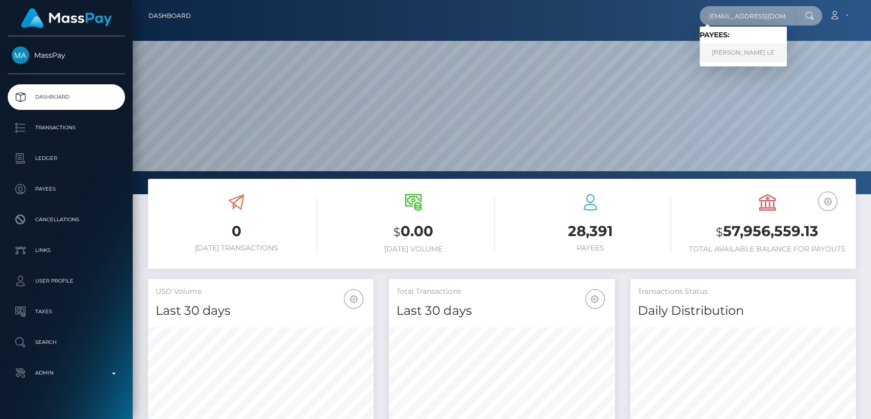
type input "[EMAIL_ADDRESS][DOMAIN_NAME]"
click at [750, 57] on link "[PERSON_NAME] LE" at bounding box center [743, 52] width 87 height 19
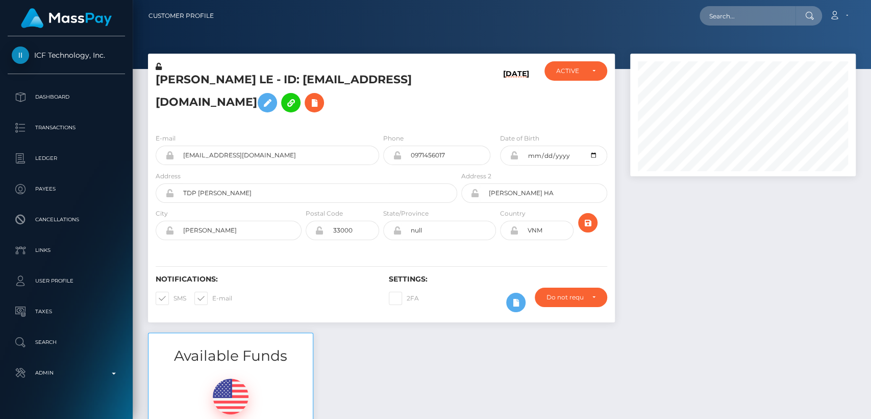
scroll to position [122, 226]
click at [753, 7] on input "text" at bounding box center [748, 15] width 96 height 19
paste input "[EMAIL_ADDRESS][DOMAIN_NAME]"
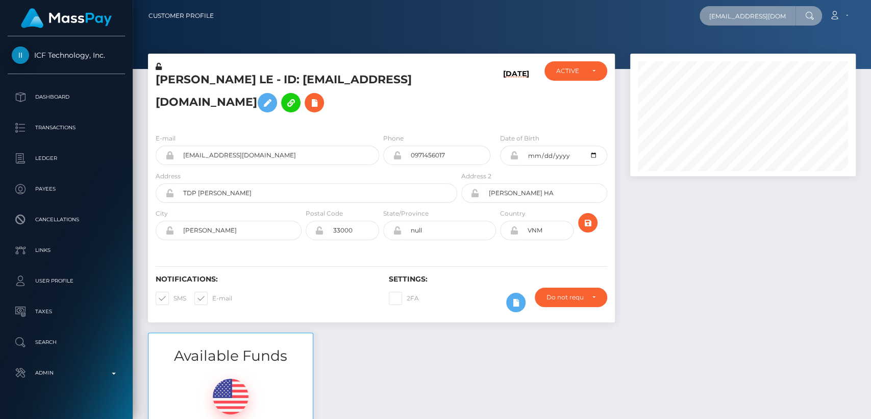
scroll to position [0, 1]
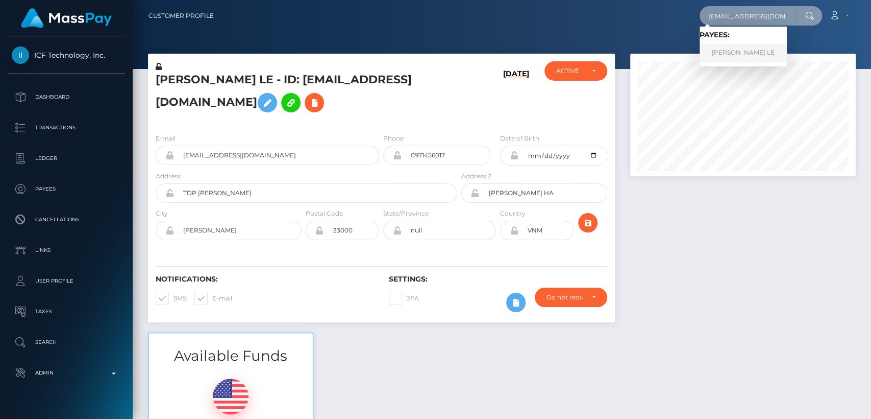
type input "[EMAIL_ADDRESS][DOMAIN_NAME]"
click at [746, 56] on link "[PERSON_NAME] LE" at bounding box center [743, 52] width 87 height 19
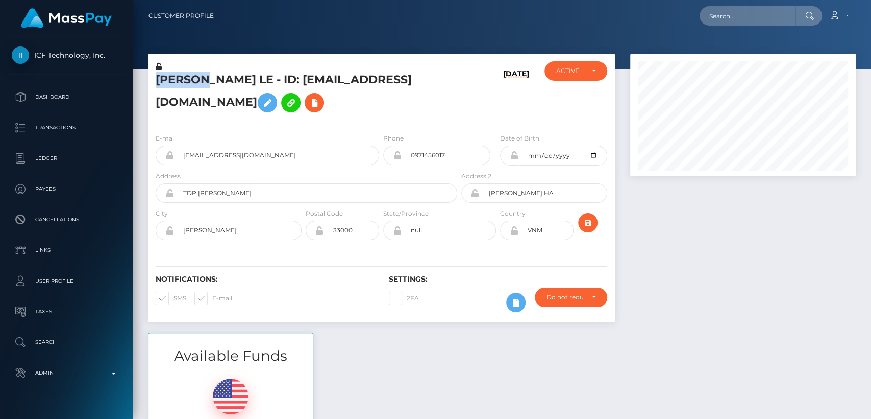
scroll to position [122, 226]
click at [422, 353] on div "Available Funds $0.00 USD Balance" at bounding box center [501, 407] width 723 height 150
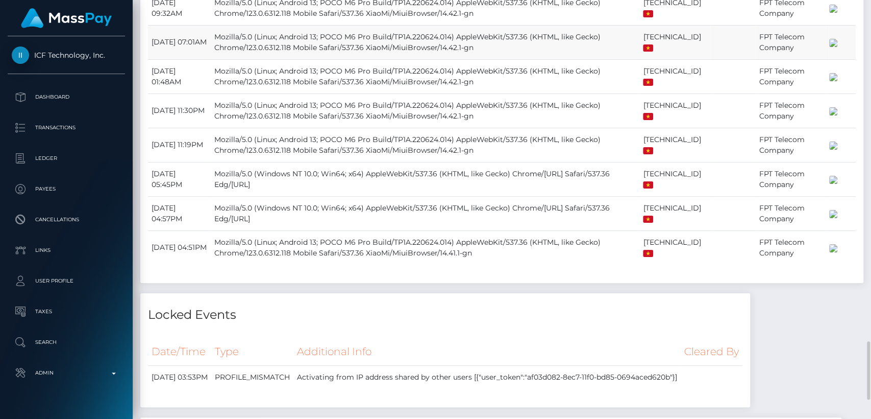
scroll to position [1438, 0]
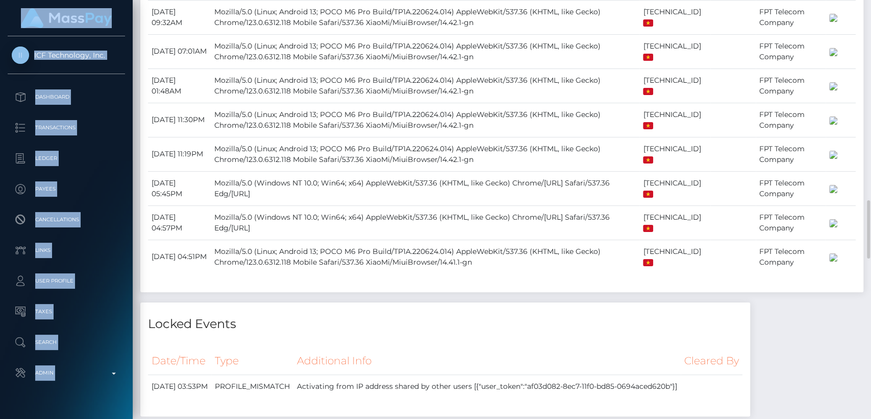
drag, startPoint x: 418, startPoint y: 388, endPoint x: 383, endPoint y: 440, distance: 62.9
click at [383, 418] on html "ICF Technology, Inc. Dashboard Transactions Ledger Payees Links" at bounding box center [435, 209] width 871 height 419
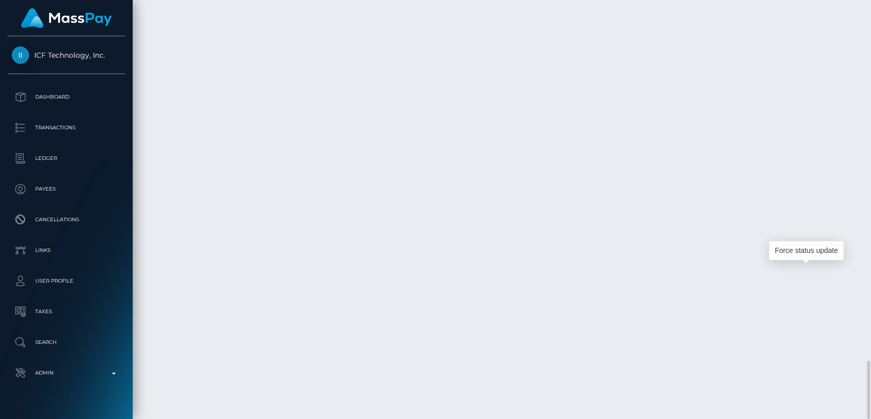
scroll to position [122, 226]
click at [804, 250] on div "Force status update" at bounding box center [806, 250] width 75 height 19
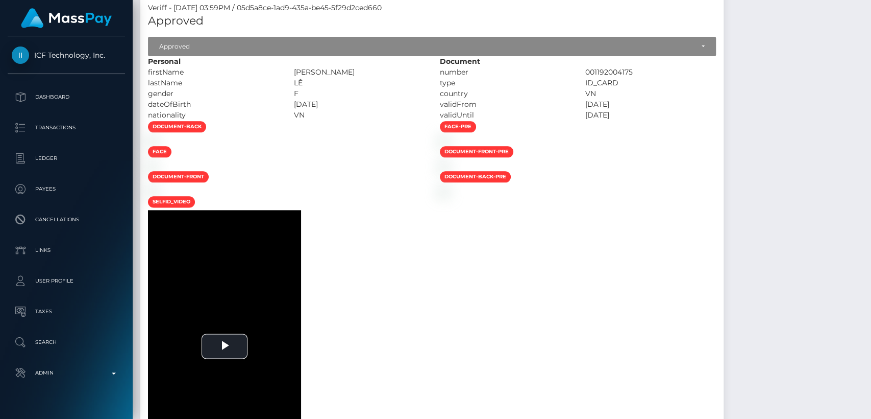
scroll to position [0, 0]
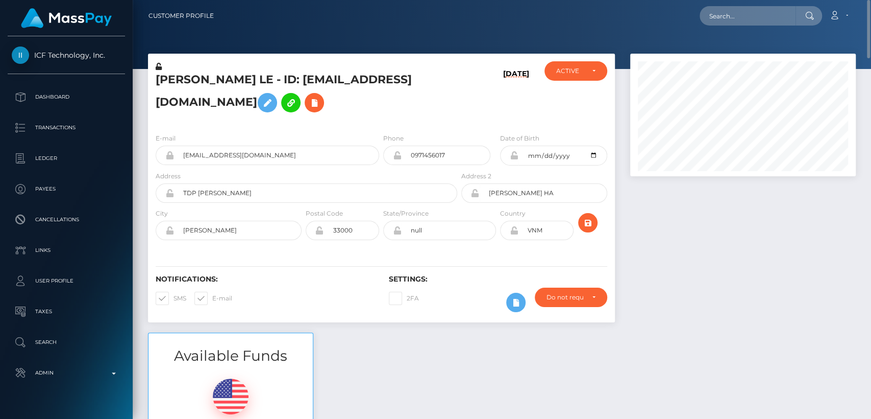
click at [196, 74] on h5 "PHUONG BICH LE - ID: bongbut104@gmail.com" at bounding box center [304, 94] width 296 height 45
click at [735, 16] on input "text" at bounding box center [748, 15] width 96 height 19
paste input "elseamutaga21@gmail.com"
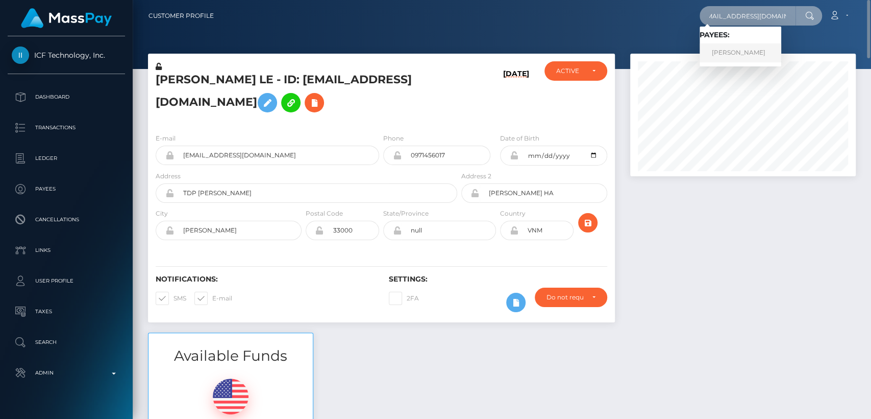
type input "elseamutaga21@gmail.com"
click at [711, 59] on link "ELSE MUTAAGA" at bounding box center [741, 52] width 82 height 19
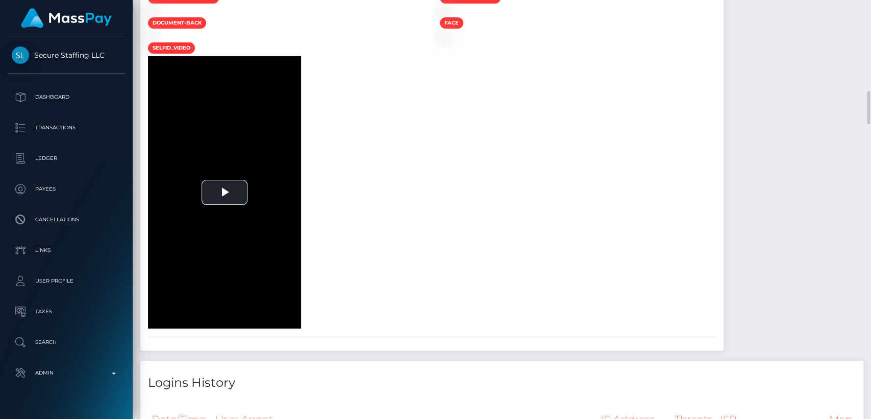
scroll to position [1239, 0]
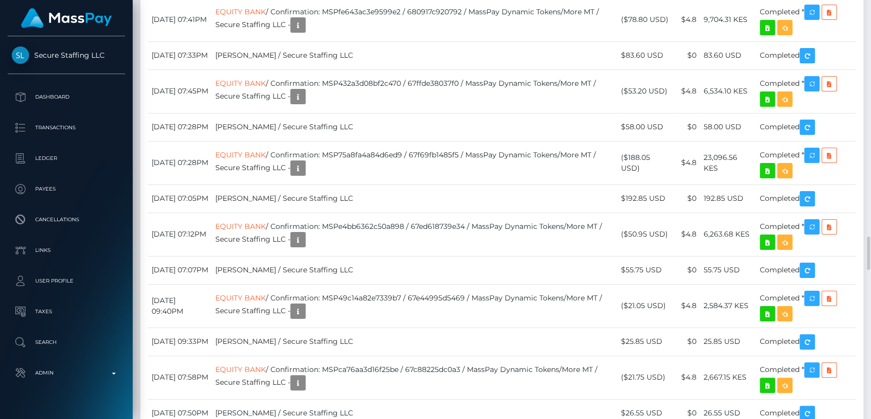
scroll to position [122, 226]
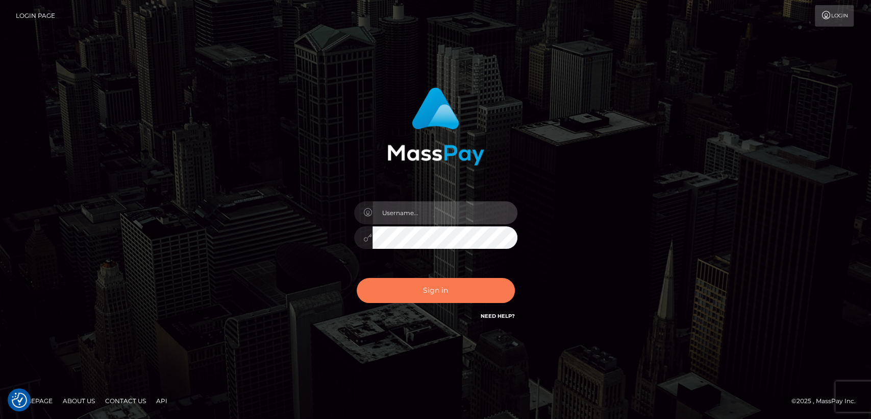
type input "[DOMAIN_NAME]"
click at [437, 279] on button "Sign in" at bounding box center [436, 290] width 158 height 25
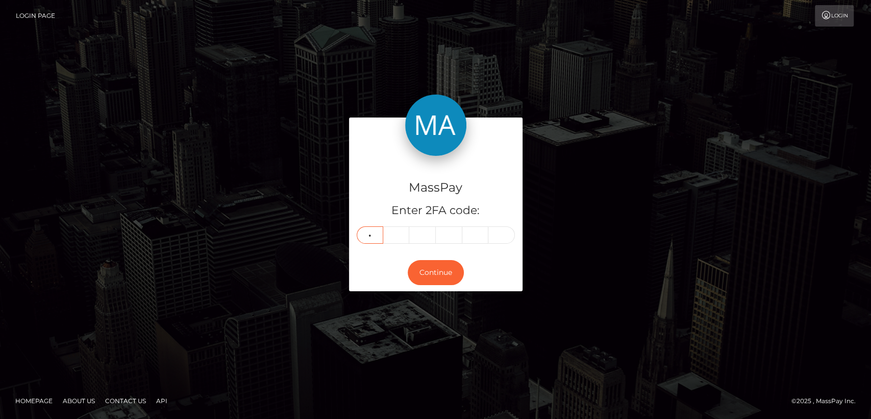
type input "5"
type input "1"
type input "6"
type input "9"
type input "2"
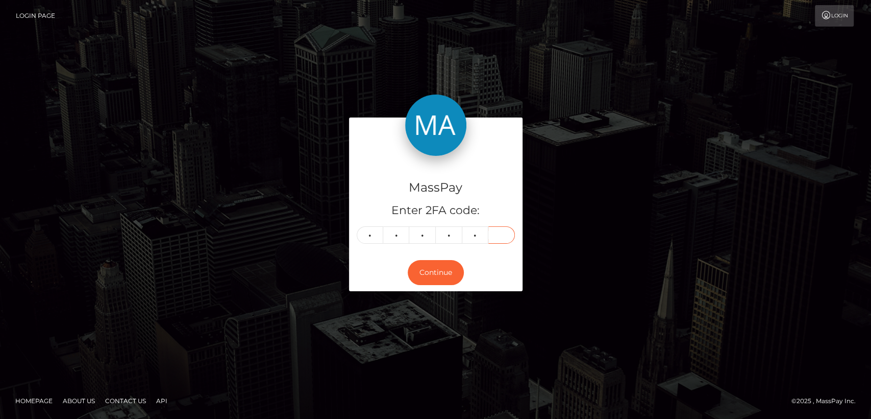
type input "3"
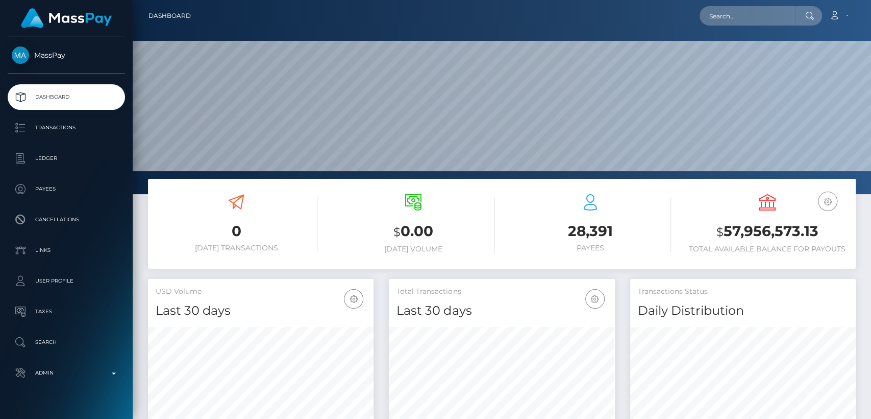
scroll to position [180, 226]
click at [747, 19] on input "text" at bounding box center [748, 15] width 96 height 19
paste input "[EMAIL_ADDRESS][DOMAIN_NAME]"
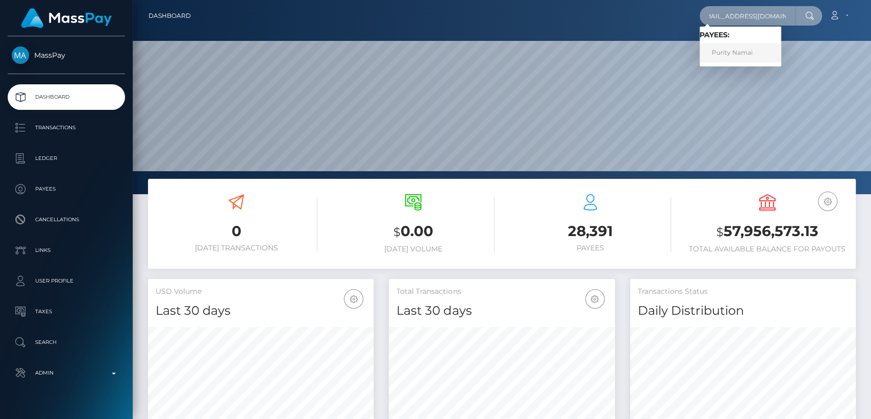
type input "[EMAIL_ADDRESS][DOMAIN_NAME]"
click at [755, 55] on link "Purity Namai" at bounding box center [741, 52] width 82 height 19
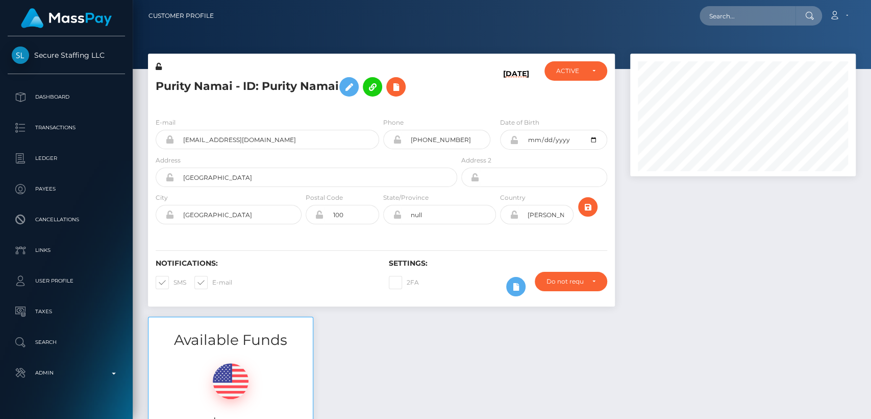
scroll to position [122, 226]
click at [742, 18] on input "text" at bounding box center [748, 15] width 96 height 19
paste input "130972"
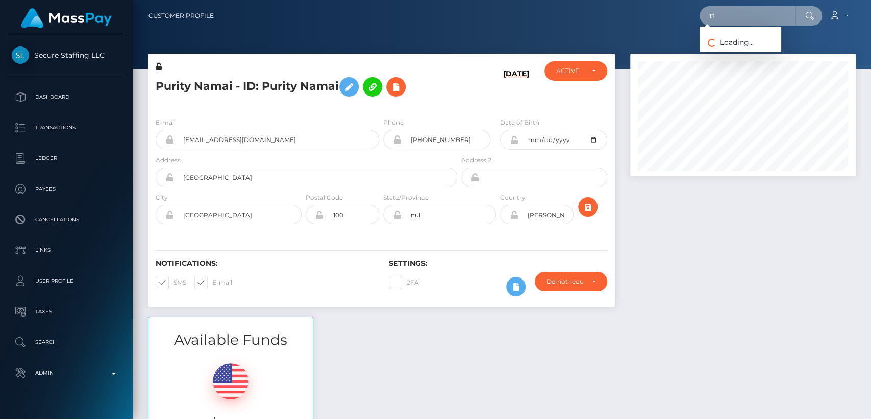
type input "1"
paste input "[EMAIL_ADDRESS][DOMAIN_NAME]"
type input "[EMAIL_ADDRESS][DOMAIN_NAME]"
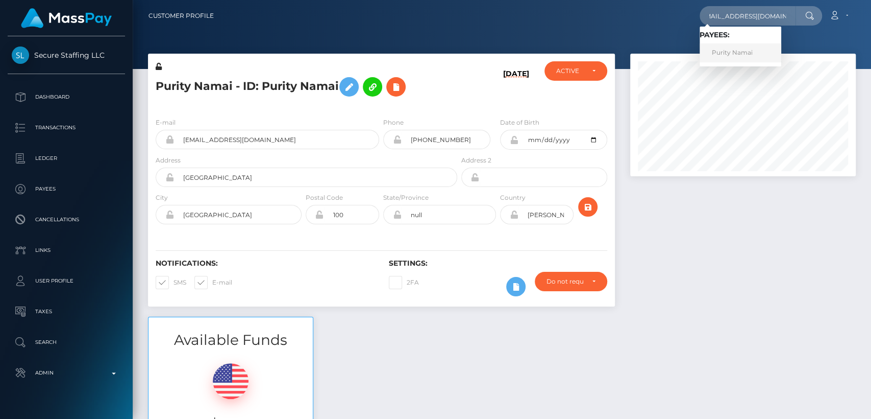
scroll to position [0, 0]
click at [733, 58] on link "Purity Namai" at bounding box center [741, 52] width 82 height 19
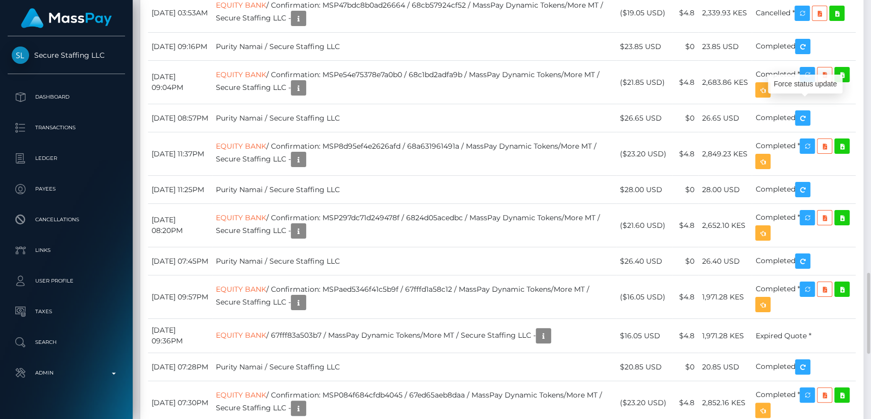
scroll to position [122, 226]
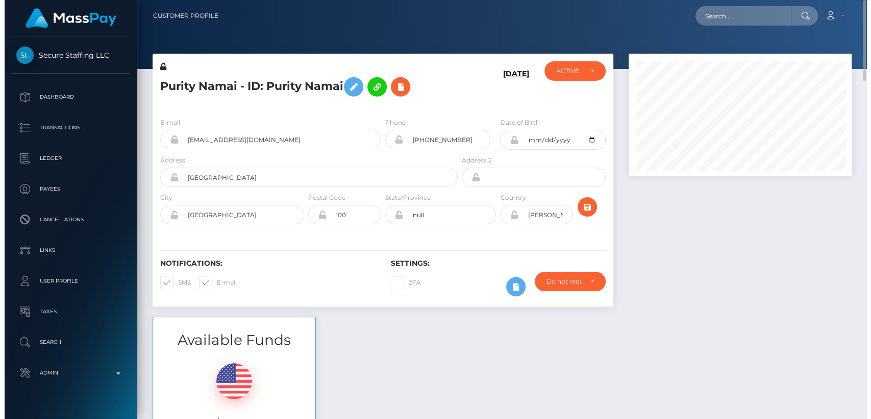
scroll to position [510262, 510162]
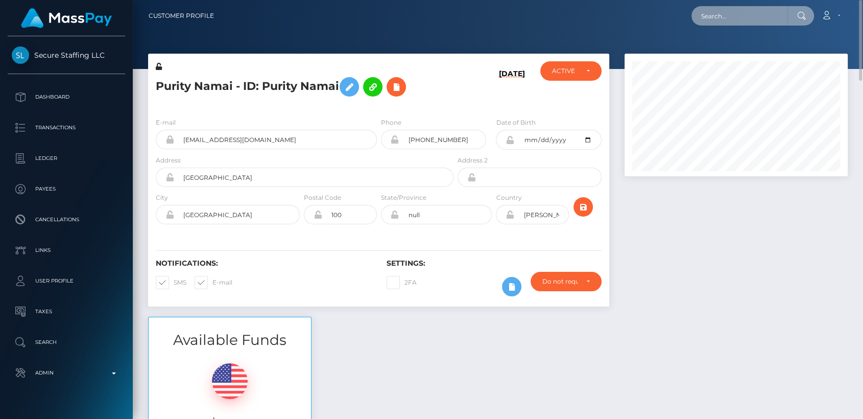
click at [718, 17] on input "text" at bounding box center [739, 15] width 96 height 19
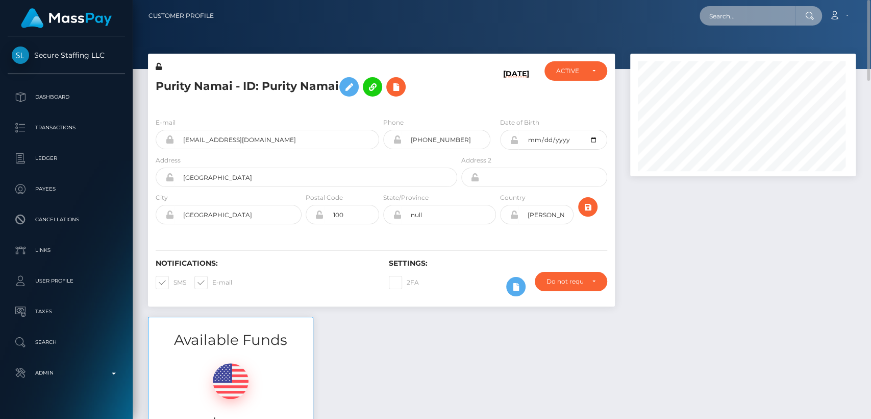
scroll to position [122, 226]
paste input "[EMAIL_ADDRESS][DOMAIN_NAME]"
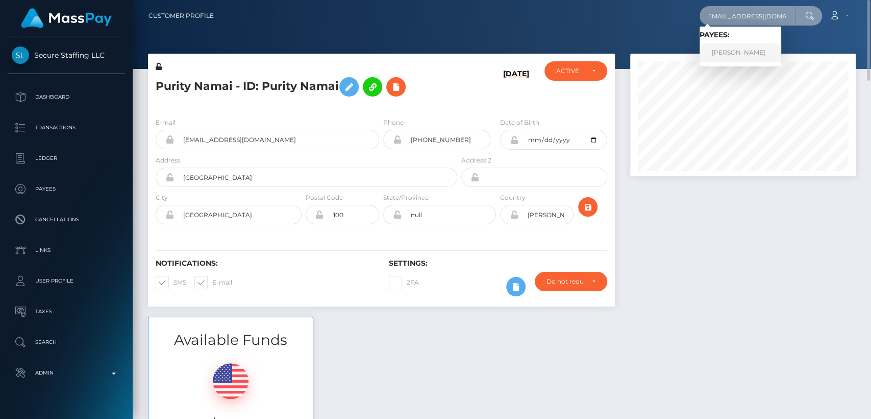
type input "[EMAIL_ADDRESS][DOMAIN_NAME]"
click at [745, 55] on link "[PERSON_NAME]" at bounding box center [741, 52] width 82 height 19
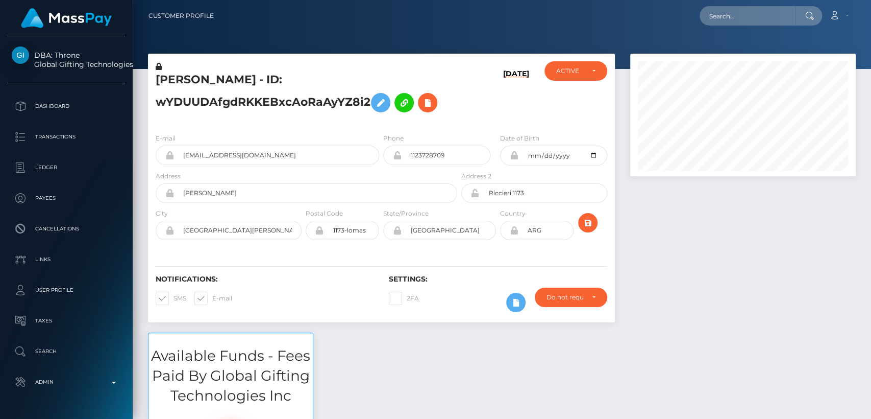
scroll to position [122, 226]
click at [730, 15] on input "text" at bounding box center [748, 15] width 96 height 19
click at [568, 34] on div at bounding box center [502, 34] width 739 height 69
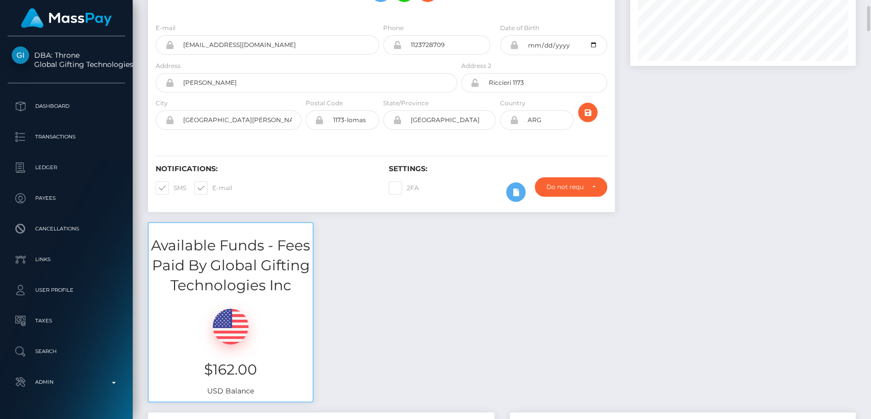
scroll to position [116, 0]
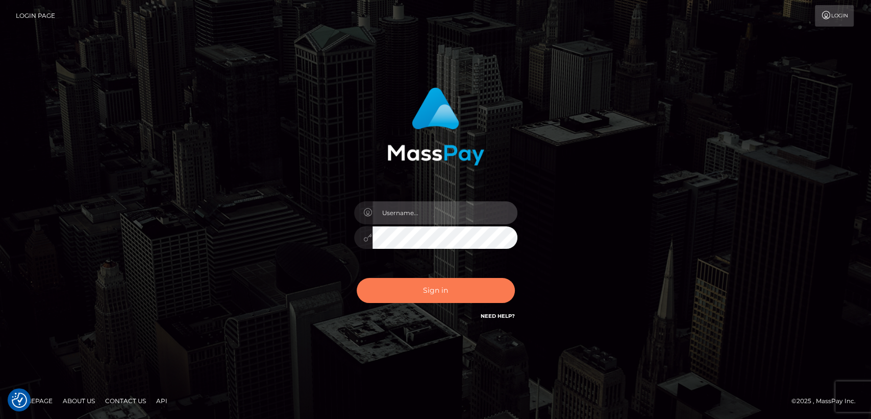
type input "[DOMAIN_NAME]"
click at [402, 285] on button "Sign in" at bounding box center [436, 290] width 158 height 25
type input "[DOMAIN_NAME]"
click at [402, 285] on button "Sign in" at bounding box center [436, 290] width 158 height 25
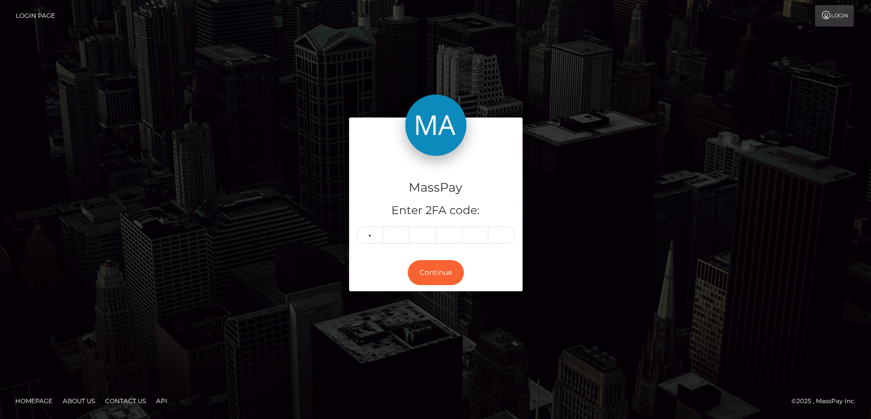
type input "9"
type input "3"
type input "9"
type input "1"
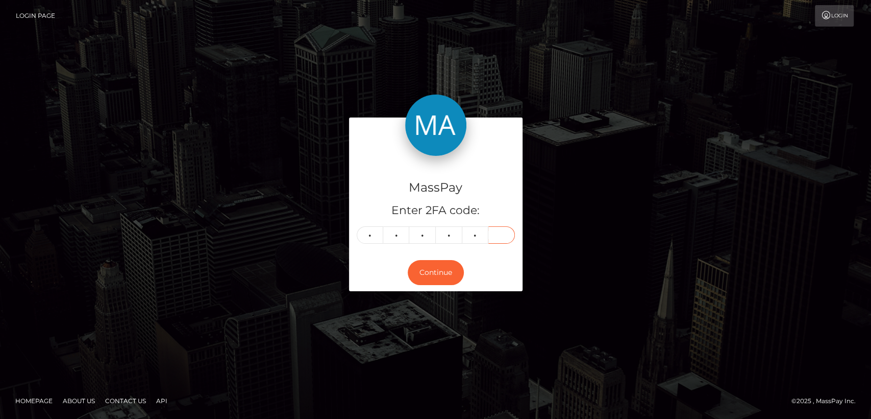
type input "6"
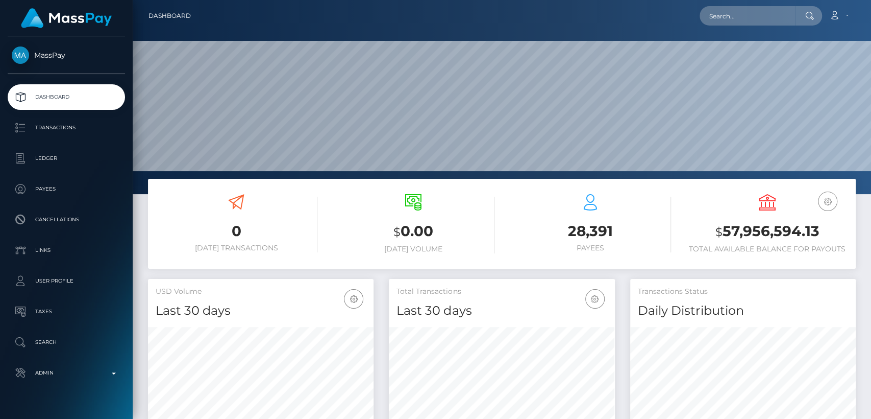
scroll to position [326, 226]
click at [745, 13] on input "text" at bounding box center [748, 15] width 96 height 19
paste input "iamarielanne@gmail.com"
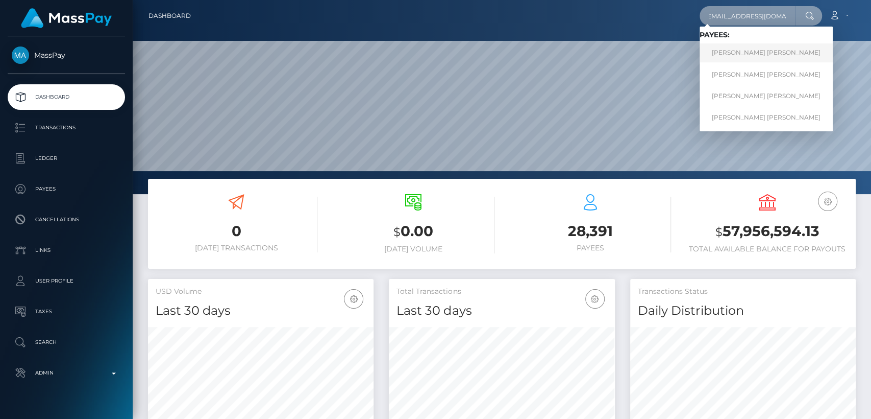
type input "iamarielanne@gmail.com"
click at [770, 53] on link "Mark Joe Varga Melendrez" at bounding box center [766, 52] width 133 height 19
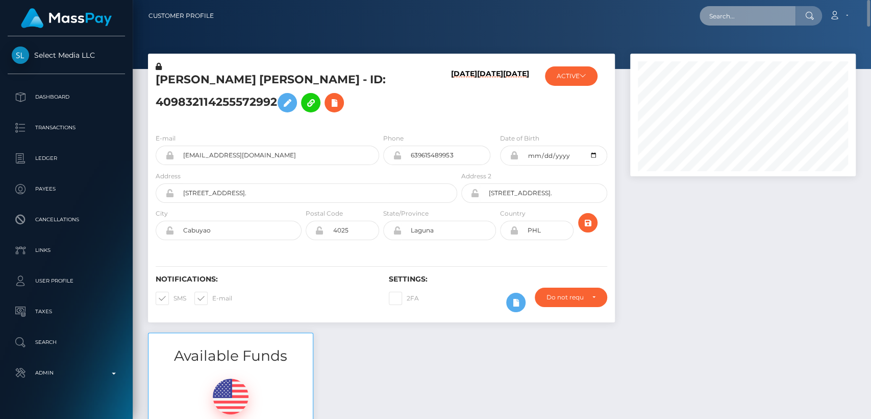
click at [736, 17] on input "text" at bounding box center [748, 15] width 96 height 19
paste input "noreply@notifications.hubspot.com"
click at [723, 16] on input "noreply@notifications.hubspot.com" at bounding box center [748, 15] width 96 height 19
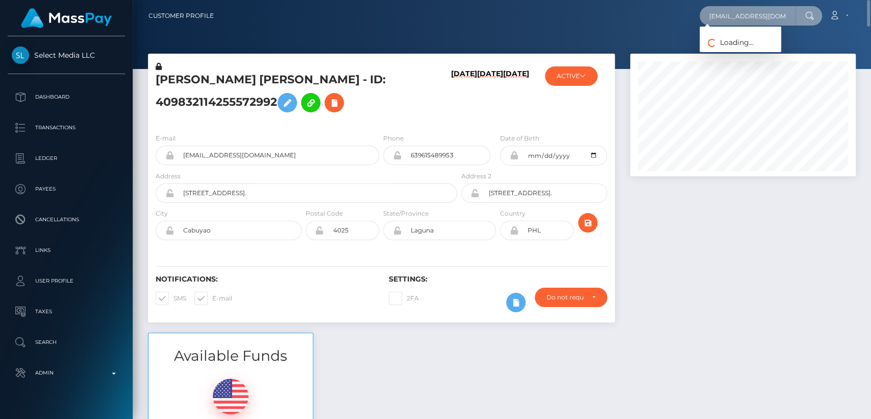
paste input "egvendesuzanne@gmail"
type input "egvendesuzanne@gmail.com"
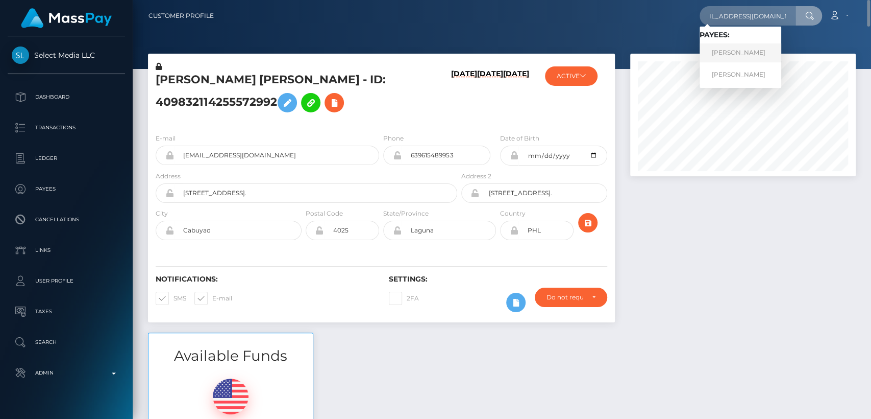
scroll to position [0, 0]
click at [766, 53] on link "JACQUELINE SUZANNE AKOKA EGVENDE" at bounding box center [741, 52] width 82 height 19
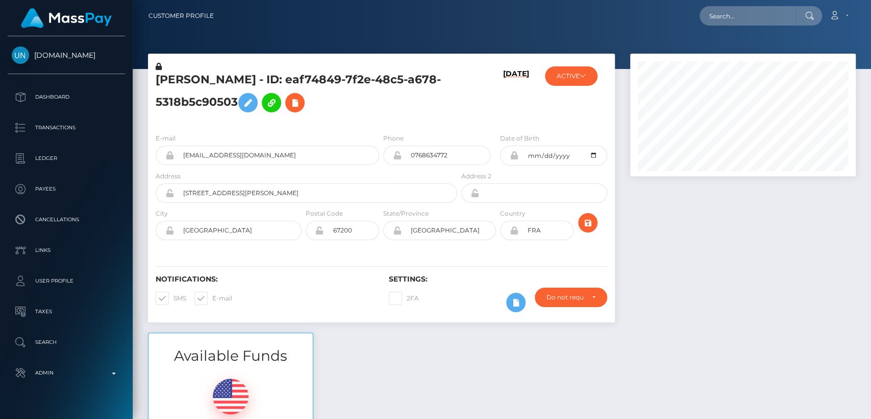
scroll to position [122, 226]
click at [586, 83] on button "ACTIVE" at bounding box center [571, 75] width 53 height 19
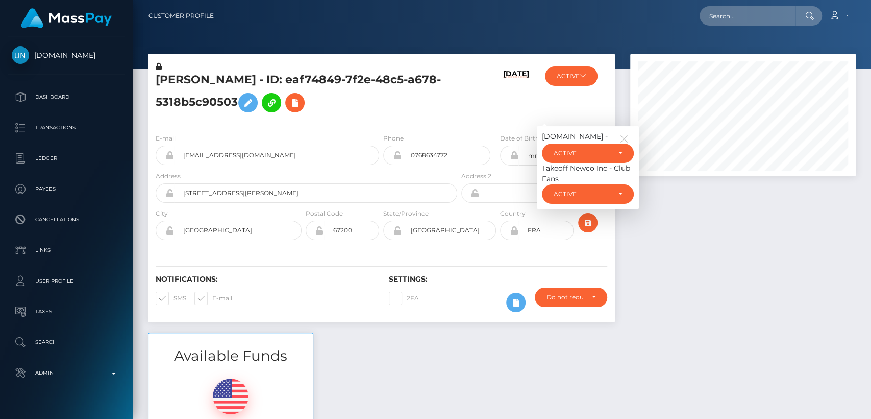
click at [503, 121] on h6 "[DATE]" at bounding box center [516, 95] width 26 height 52
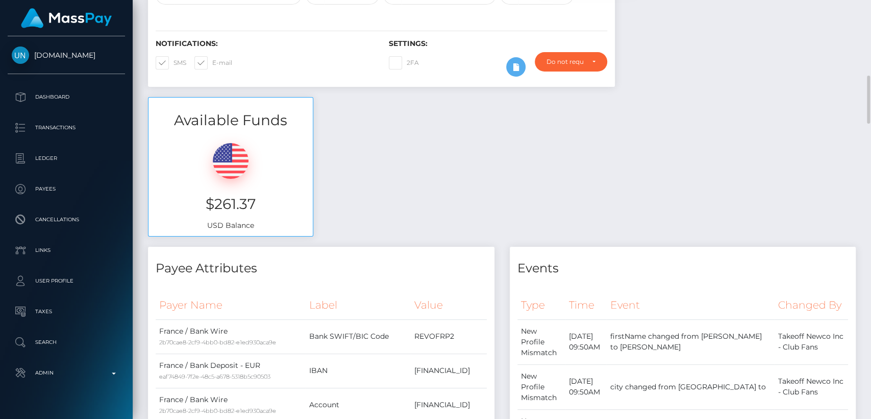
scroll to position [0, 0]
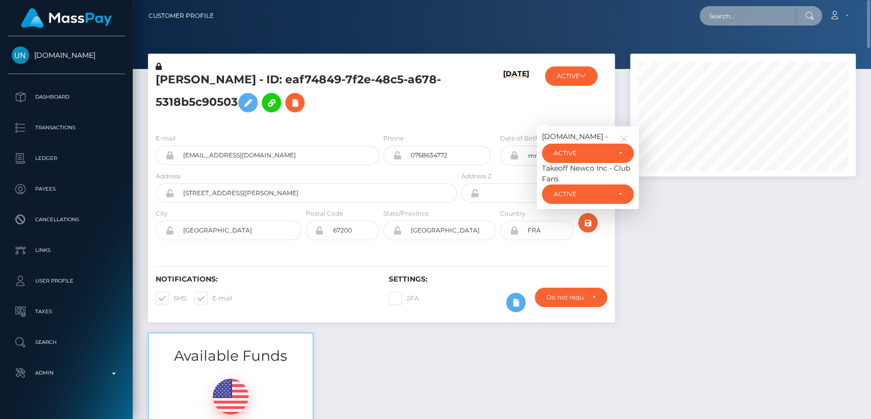
click at [722, 21] on input "text" at bounding box center [748, 15] width 96 height 19
paste input "aiimeeexo@gmail.com"
click at [787, 15] on input "aiimeeexo@gmail.com" at bounding box center [748, 15] width 96 height 19
paste input "miieeeex"
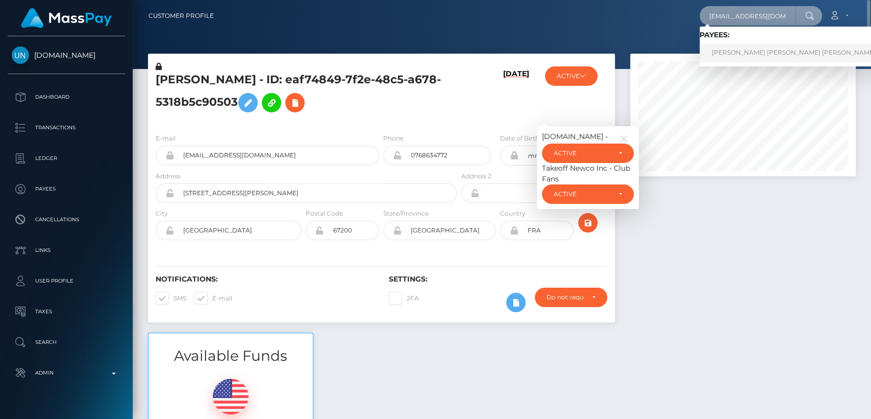
type input "[EMAIL_ADDRESS][DOMAIN_NAME]"
click at [780, 48] on link "AIMEE JASMINE WHITTICASE RET" at bounding box center [794, 52] width 188 height 19
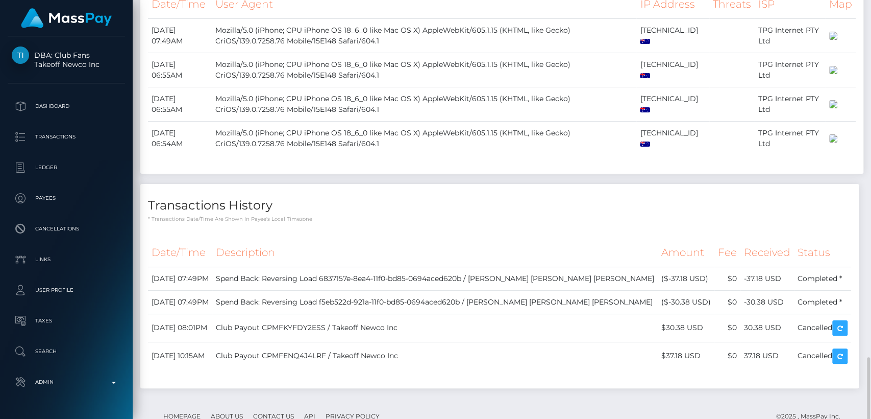
scroll to position [1507, 0]
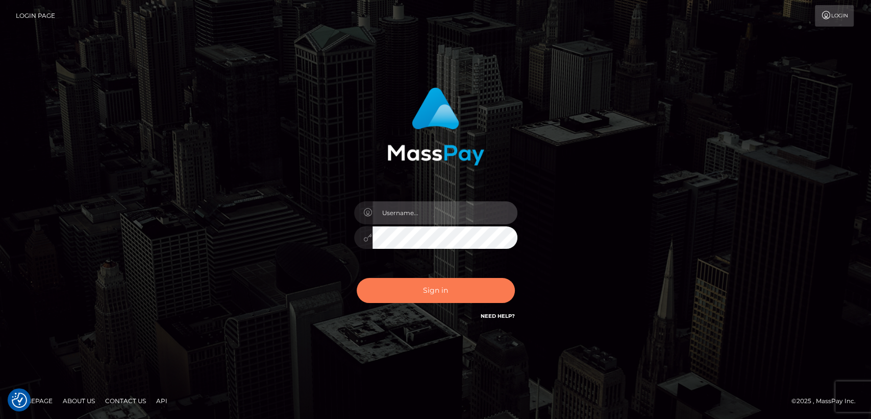
type input "[DOMAIN_NAME]"
click at [419, 291] on button "Sign in" at bounding box center [436, 290] width 158 height 25
type input "[DOMAIN_NAME]"
click at [416, 294] on button "Sign in" at bounding box center [436, 290] width 158 height 25
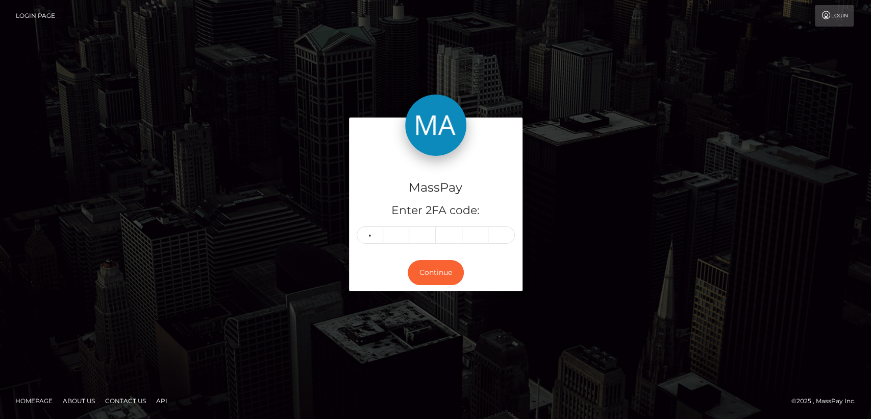
type input "4"
type input "1"
type input "6"
type input "0"
type input "1"
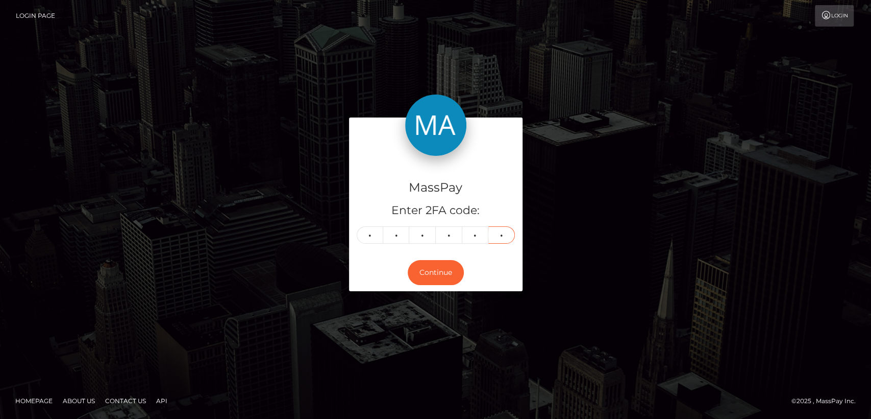
type input "0"
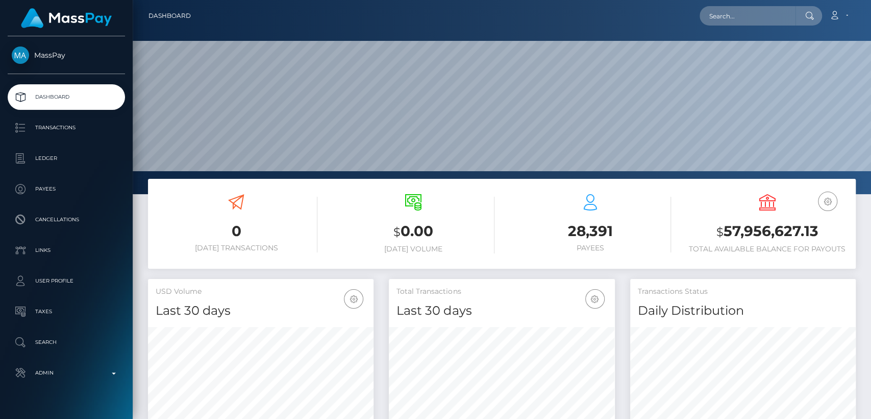
scroll to position [180, 226]
click at [734, 10] on input "text" at bounding box center [748, 15] width 96 height 19
paste input "[EMAIL_ADDRESS][DOMAIN_NAME]"
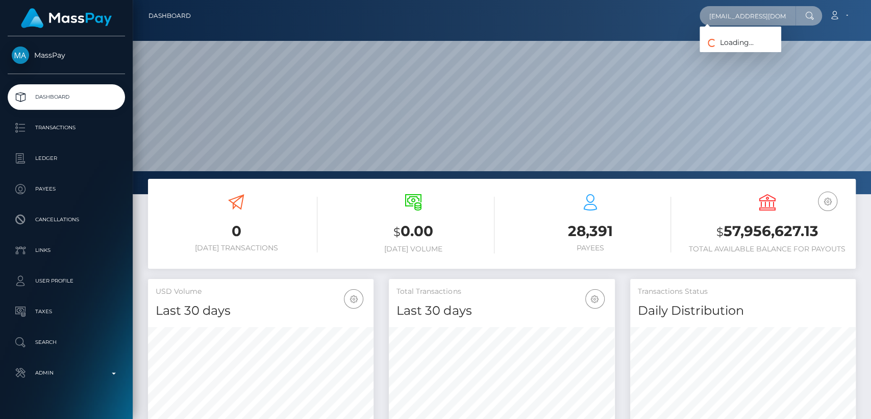
type input "[EMAIL_ADDRESS][DOMAIN_NAME]"
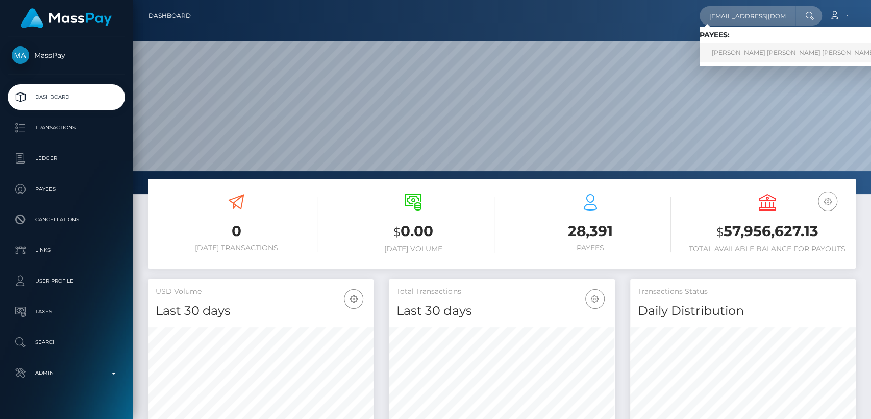
click at [768, 57] on link "[PERSON_NAME] [PERSON_NAME] [PERSON_NAME]" at bounding box center [794, 52] width 188 height 19
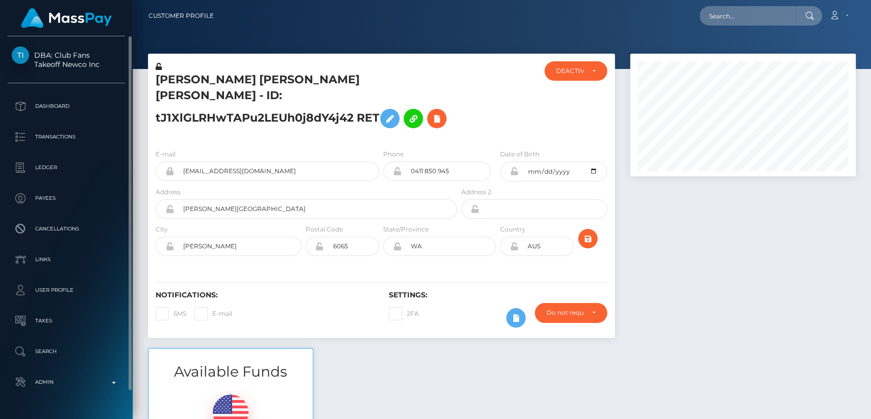
drag, startPoint x: 53, startPoint y: 42, endPoint x: 105, endPoint y: 63, distance: 55.6
click at [105, 63] on div "DBA: Club Fans Takeoff Newco Inc Dashboard Transactions Ledger Payees" at bounding box center [66, 226] width 133 height 380
copy span "Club Fans Takeoff Newco Inc"
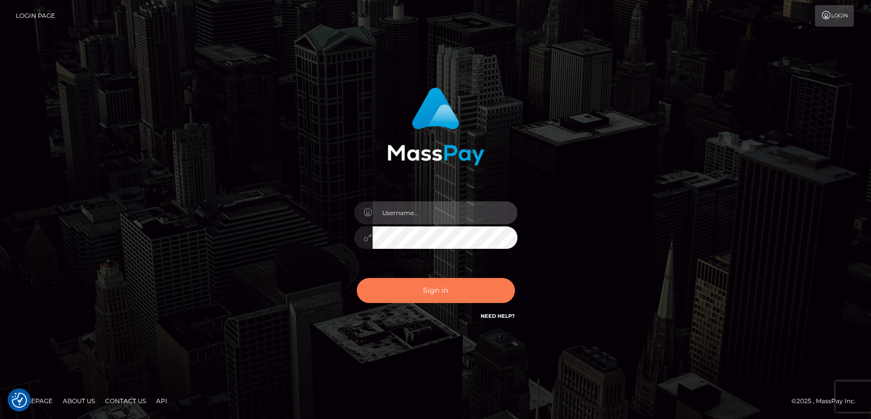
type input "[DOMAIN_NAME]"
click at [409, 299] on button "Sign in" at bounding box center [436, 290] width 158 height 25
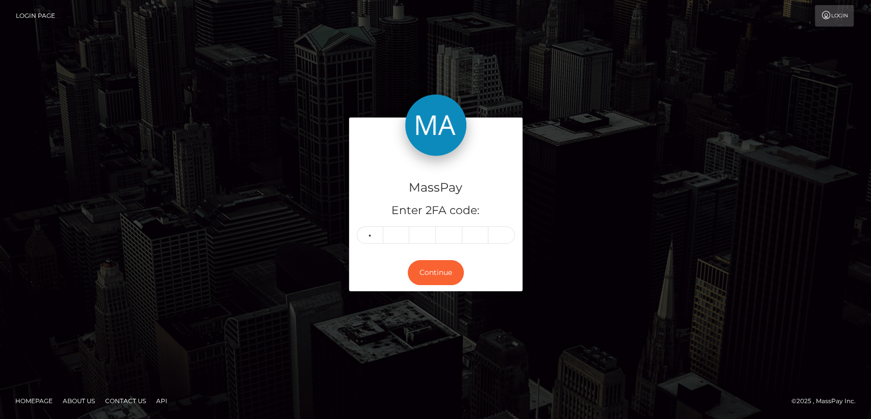
type input "8"
type input "5"
type input "2"
type input "5"
type input "1"
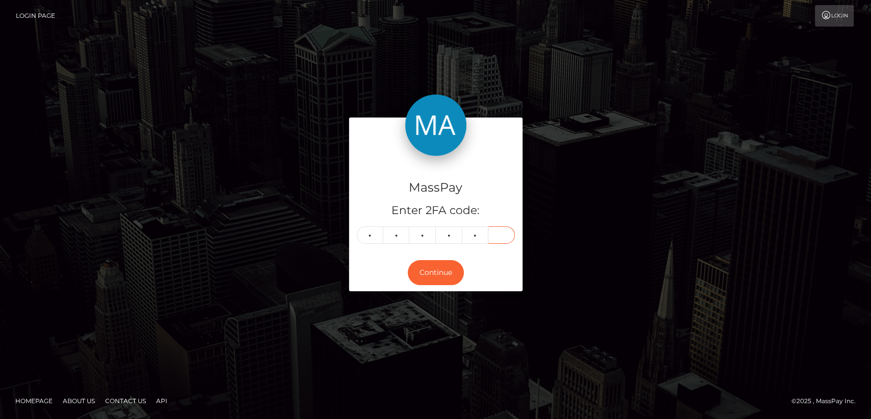
type input "5"
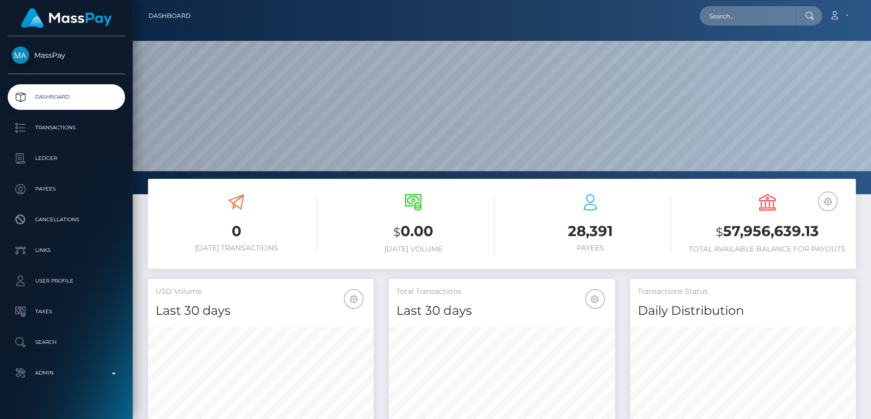
scroll to position [180, 226]
click at [785, 13] on input "text" at bounding box center [748, 15] width 96 height 19
paste input "[EMAIL_ADDRESS][DOMAIN_NAME]"
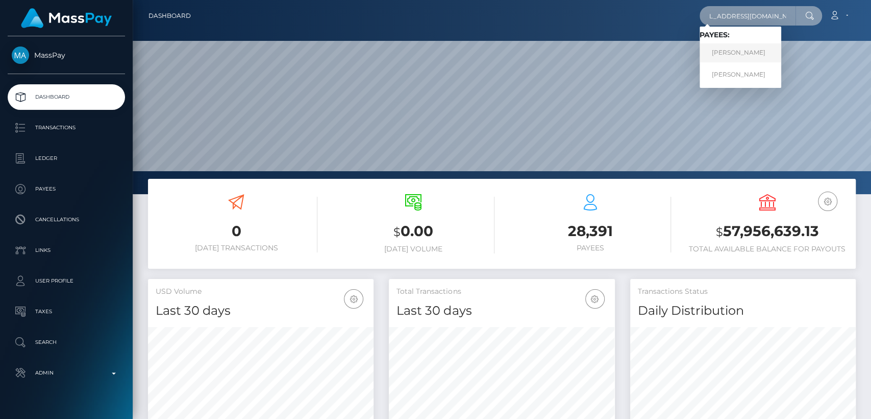
type input "[EMAIL_ADDRESS][DOMAIN_NAME]"
click at [761, 51] on link "[PERSON_NAME]" at bounding box center [741, 52] width 82 height 19
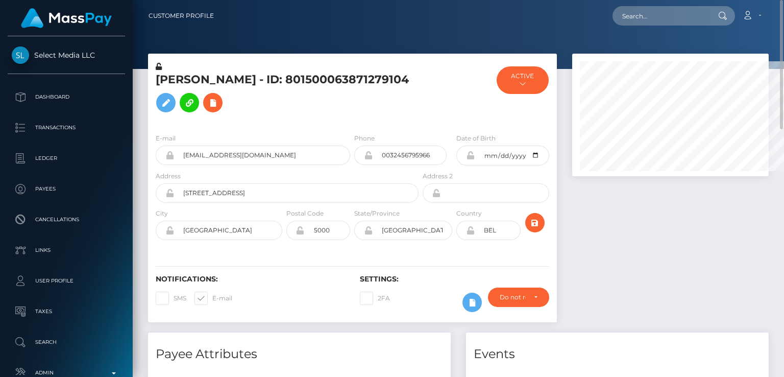
scroll to position [122, 196]
click at [170, 86] on h5 "[PERSON_NAME] - ID: 801500063871279104" at bounding box center [284, 94] width 257 height 45
copy h5 "[PERSON_NAME]"
